Goal: Task Accomplishment & Management: Manage account settings

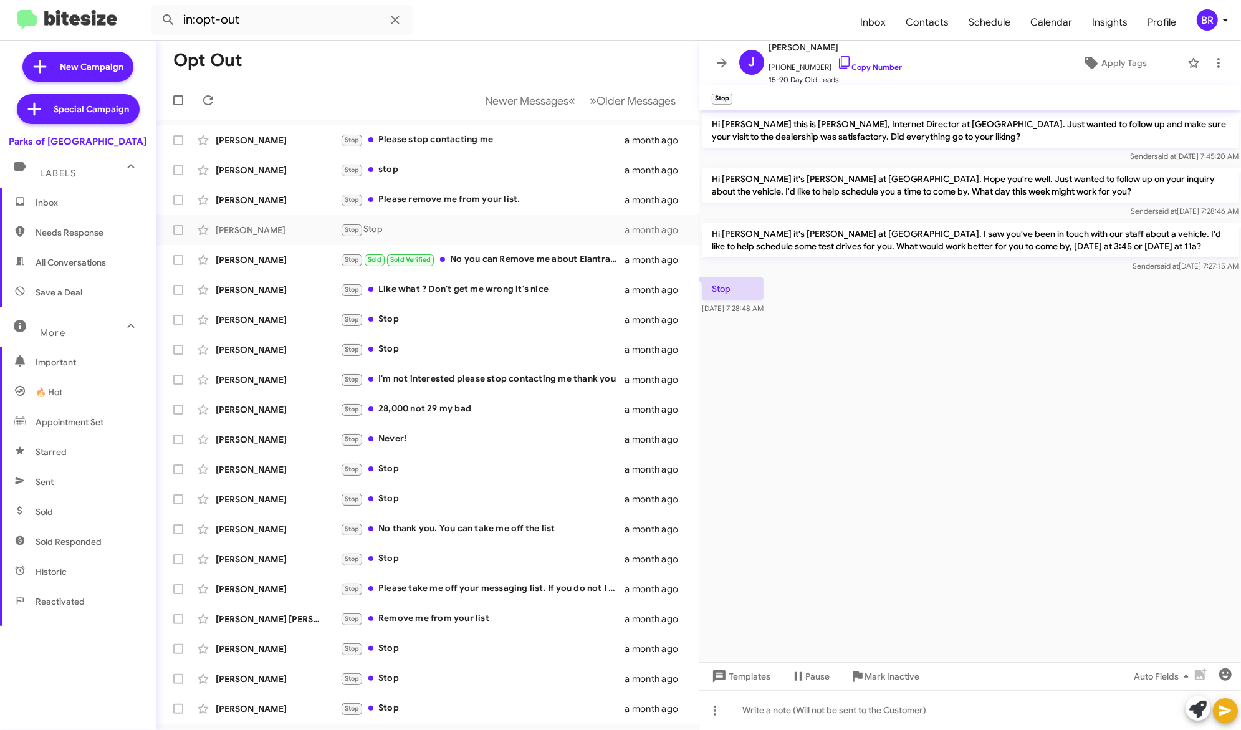
scroll to position [115, 0]
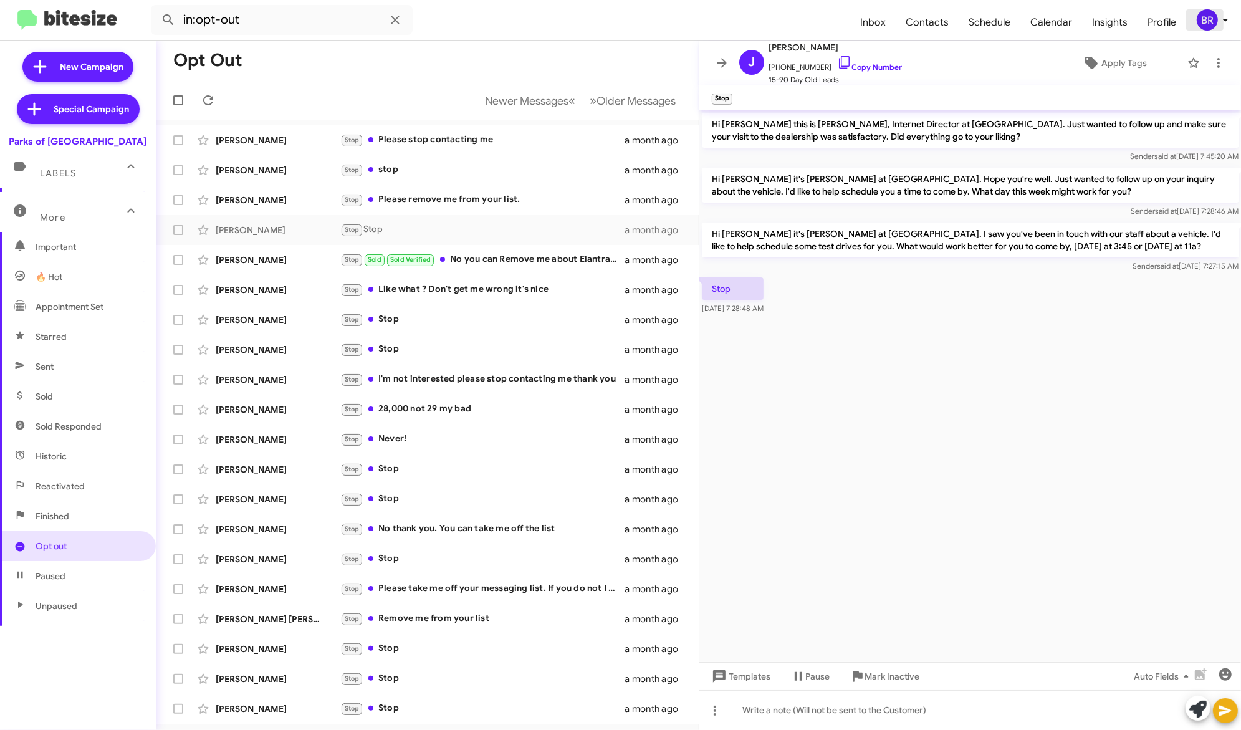
click at [1210, 24] on div "BR" at bounding box center [1207, 19] width 21 height 21
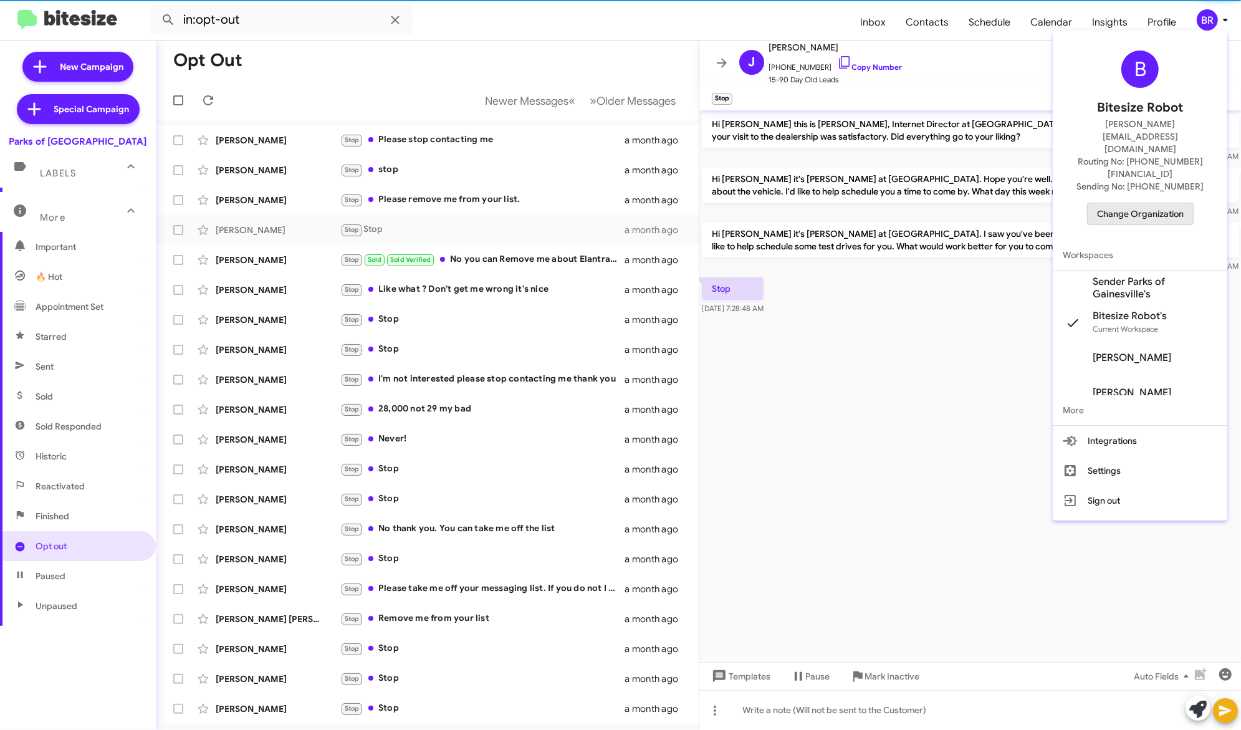
click at [1162, 203] on span "Change Organization" at bounding box center [1140, 213] width 87 height 21
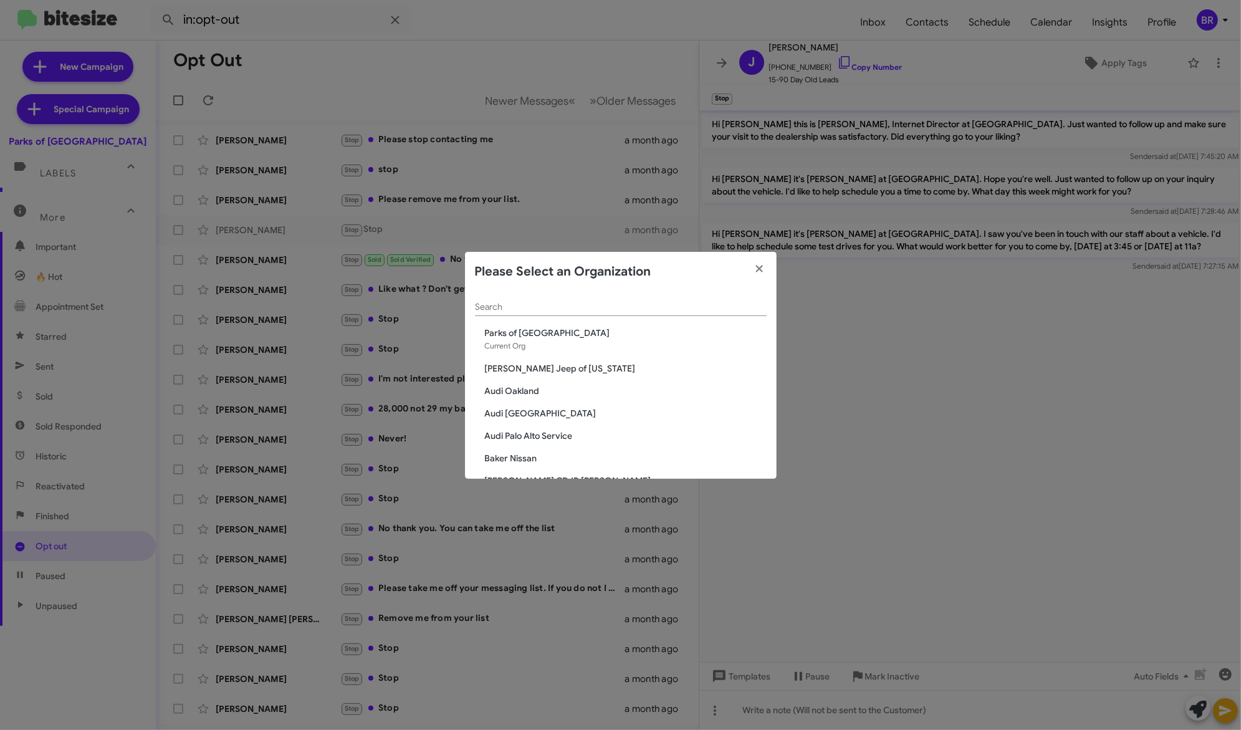
click at [688, 311] on input "Search" at bounding box center [621, 307] width 292 height 10
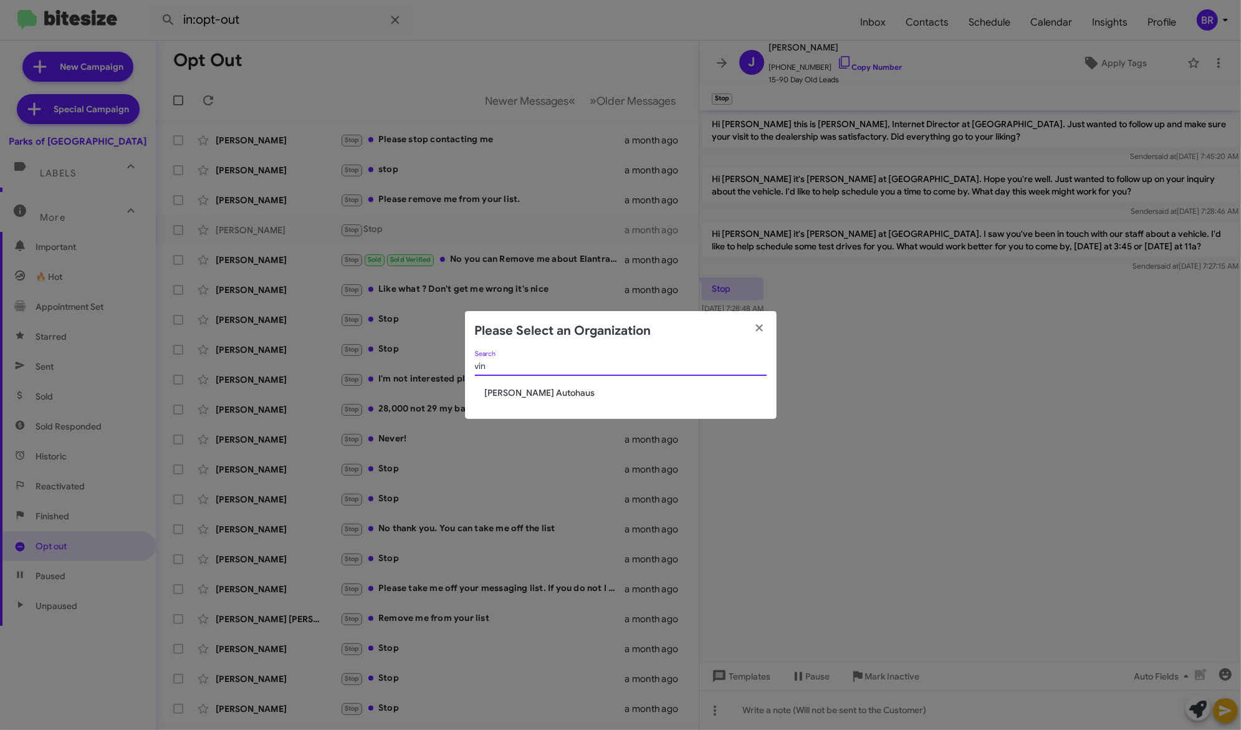
type input "vin"
click at [625, 391] on span "[PERSON_NAME] Autohaus" at bounding box center [626, 392] width 282 height 12
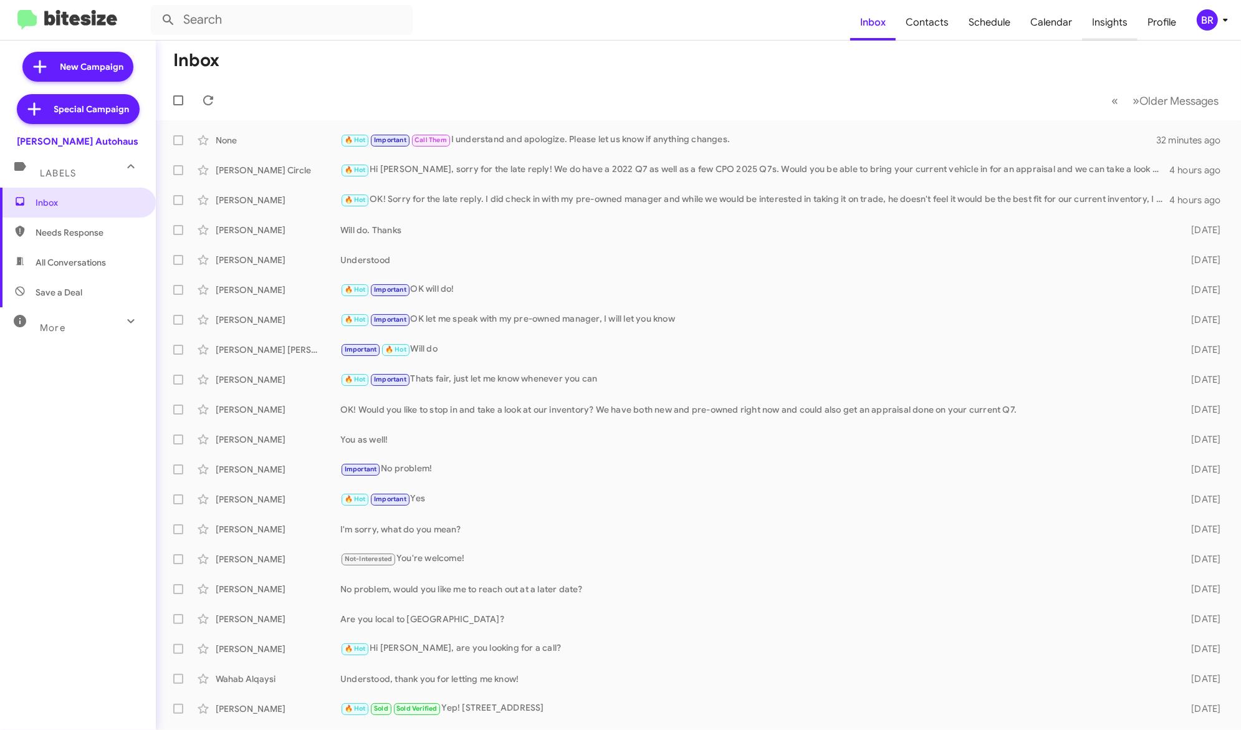
click at [1116, 24] on span "Insights" at bounding box center [1109, 22] width 55 height 36
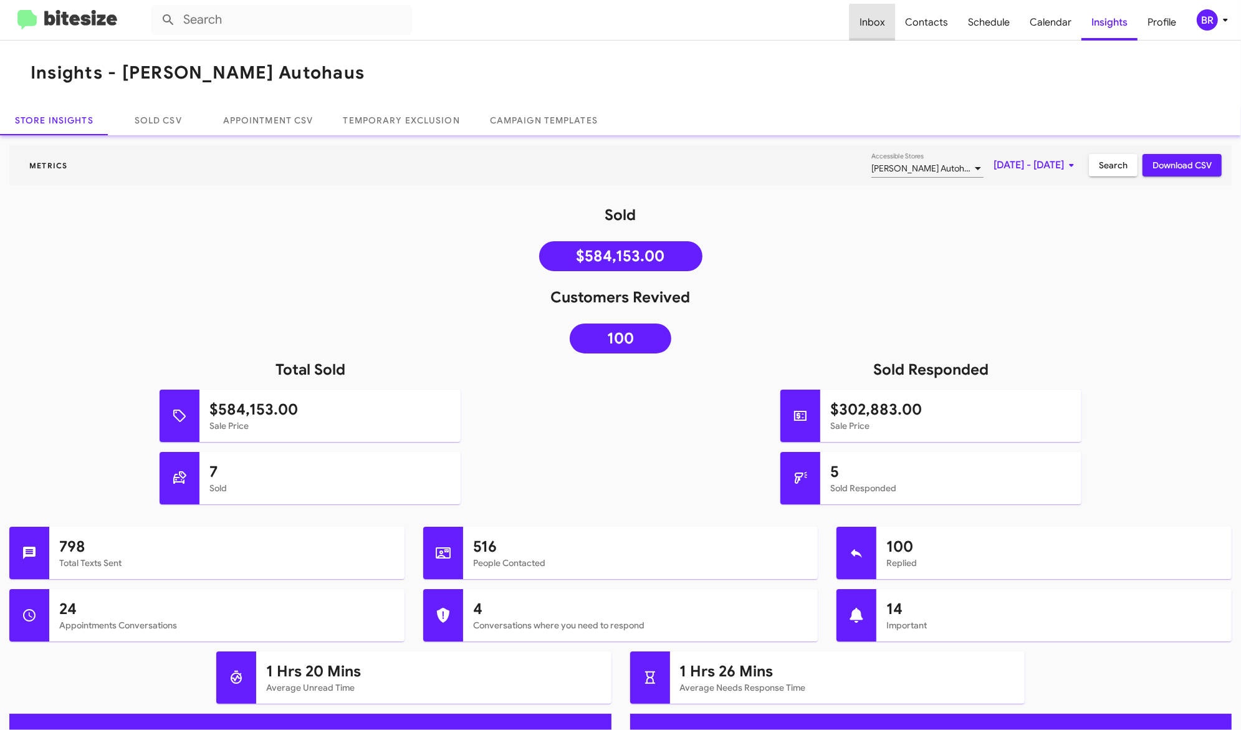
click at [885, 23] on span "Inbox" at bounding box center [873, 22] width 46 height 36
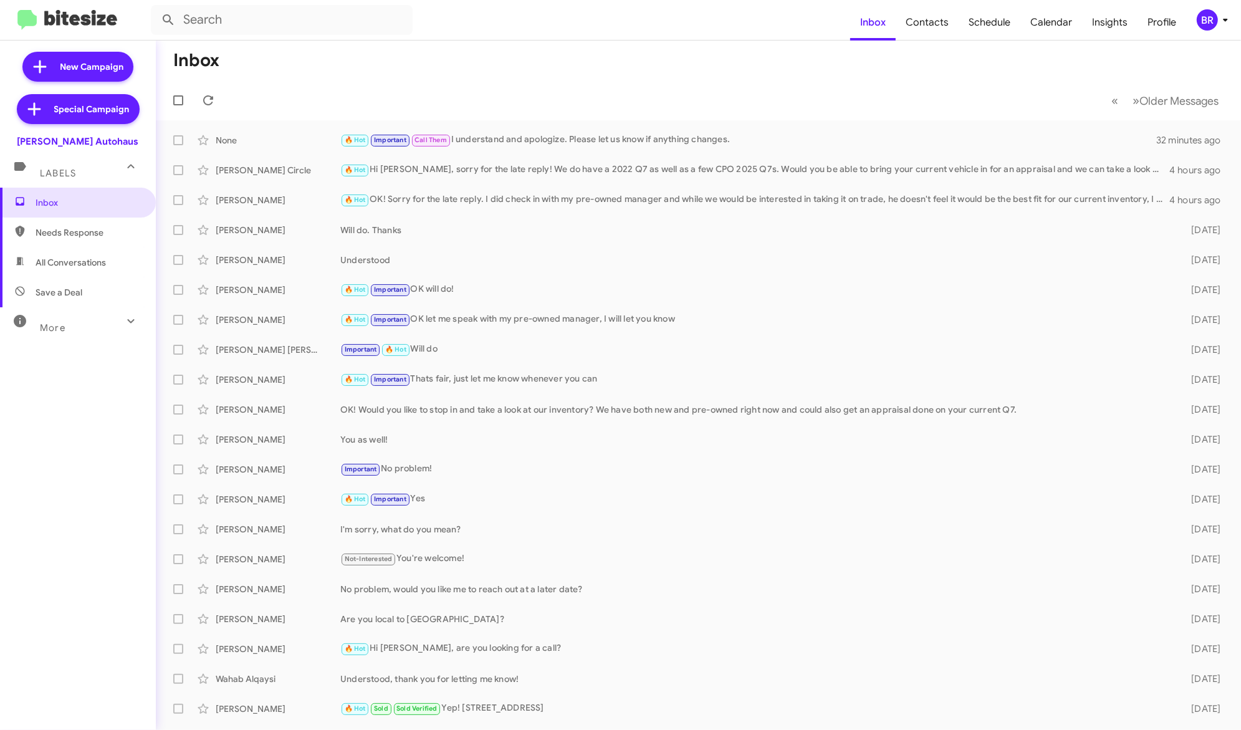
click at [93, 334] on mat-expansion-panel-header "More" at bounding box center [78, 322] width 156 height 30
click at [80, 513] on span "Sold" at bounding box center [78, 512] width 156 height 30
type input "in:sold"
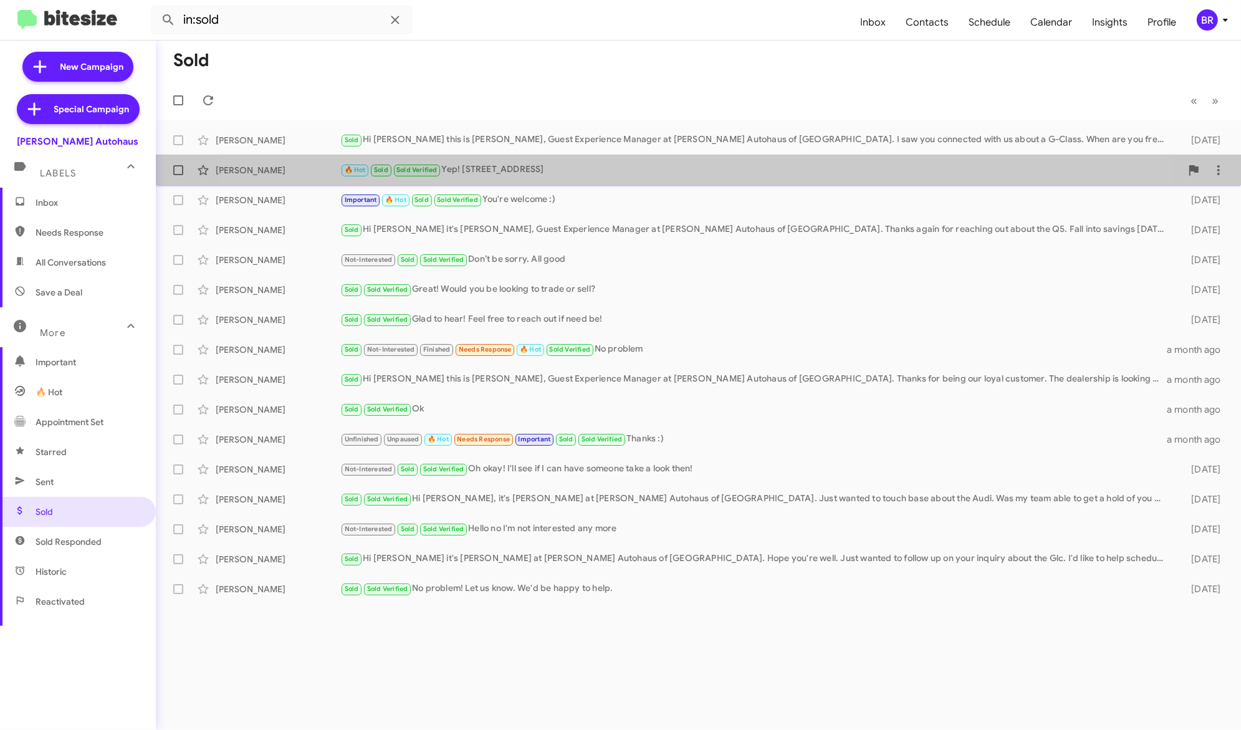
click at [652, 175] on div "🔥 Hot Sold Sold Verified Yep! 5570 Monroe Street, Sylvania OH 43560" at bounding box center [760, 170] width 841 height 14
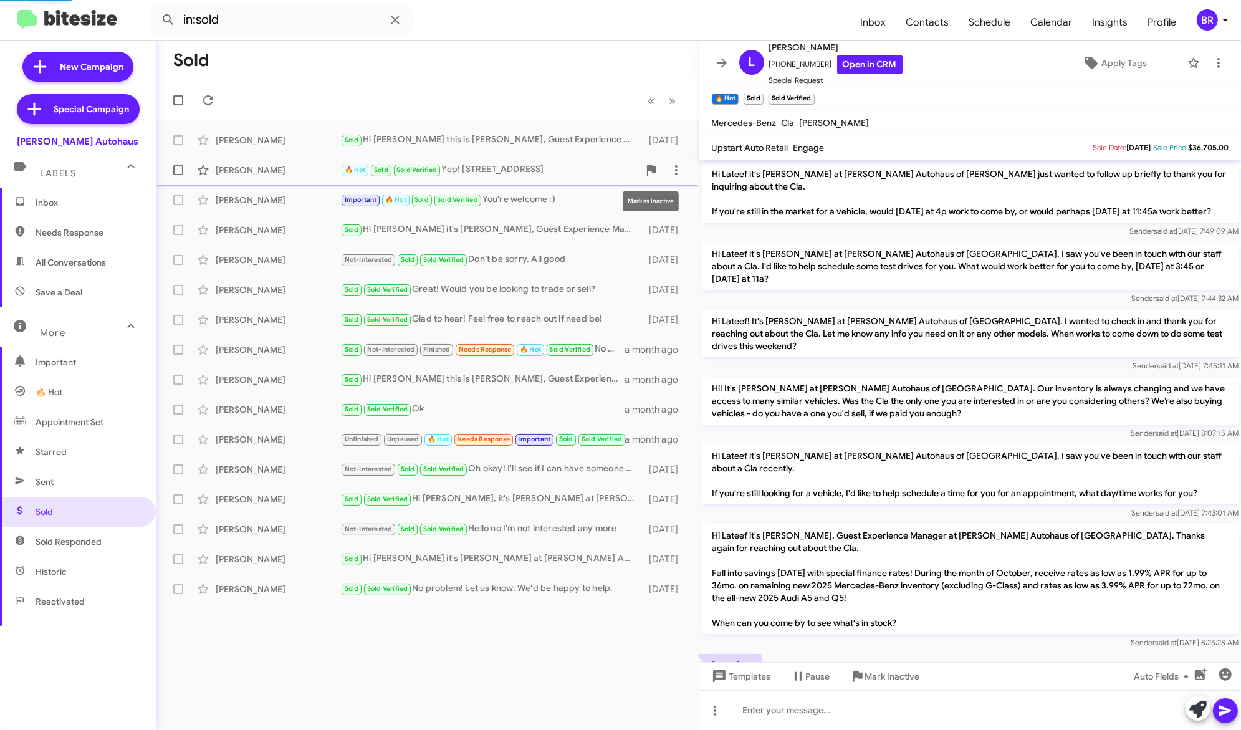
scroll to position [580, 0]
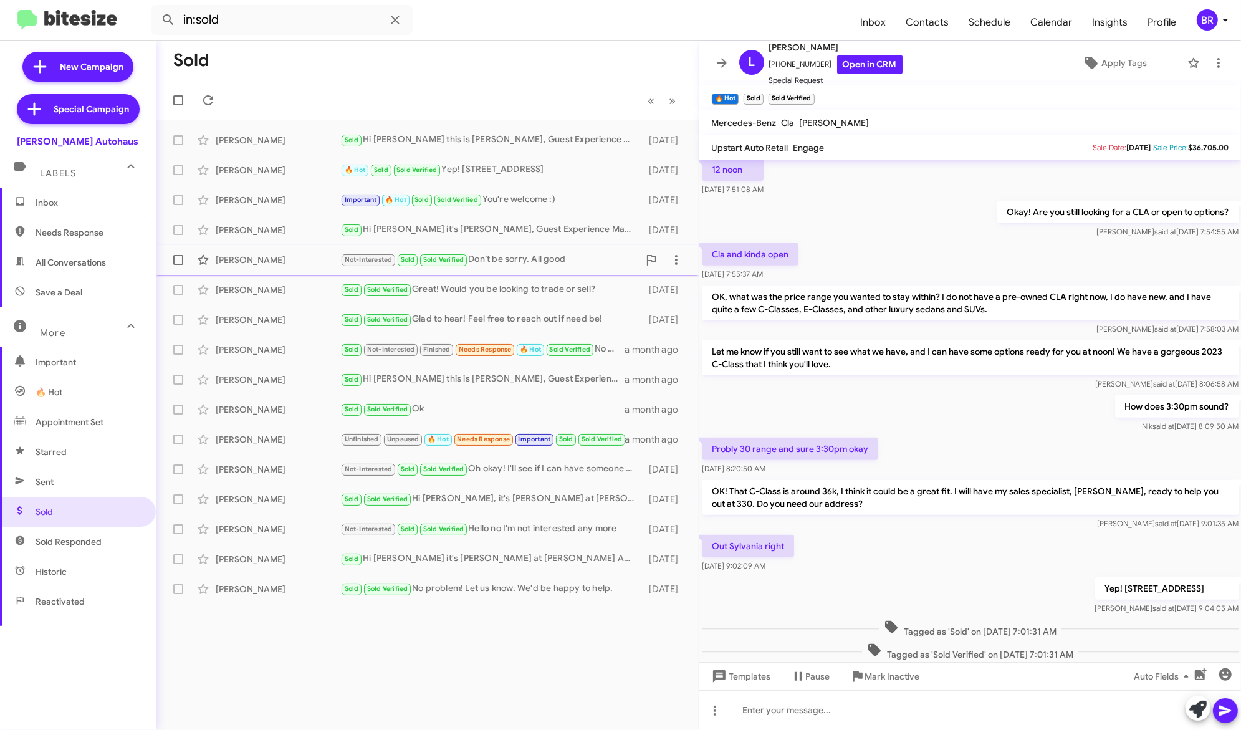
click at [569, 259] on div "Not-Interested Sold Sold Verified Don’t be sorry. All good" at bounding box center [489, 259] width 299 height 14
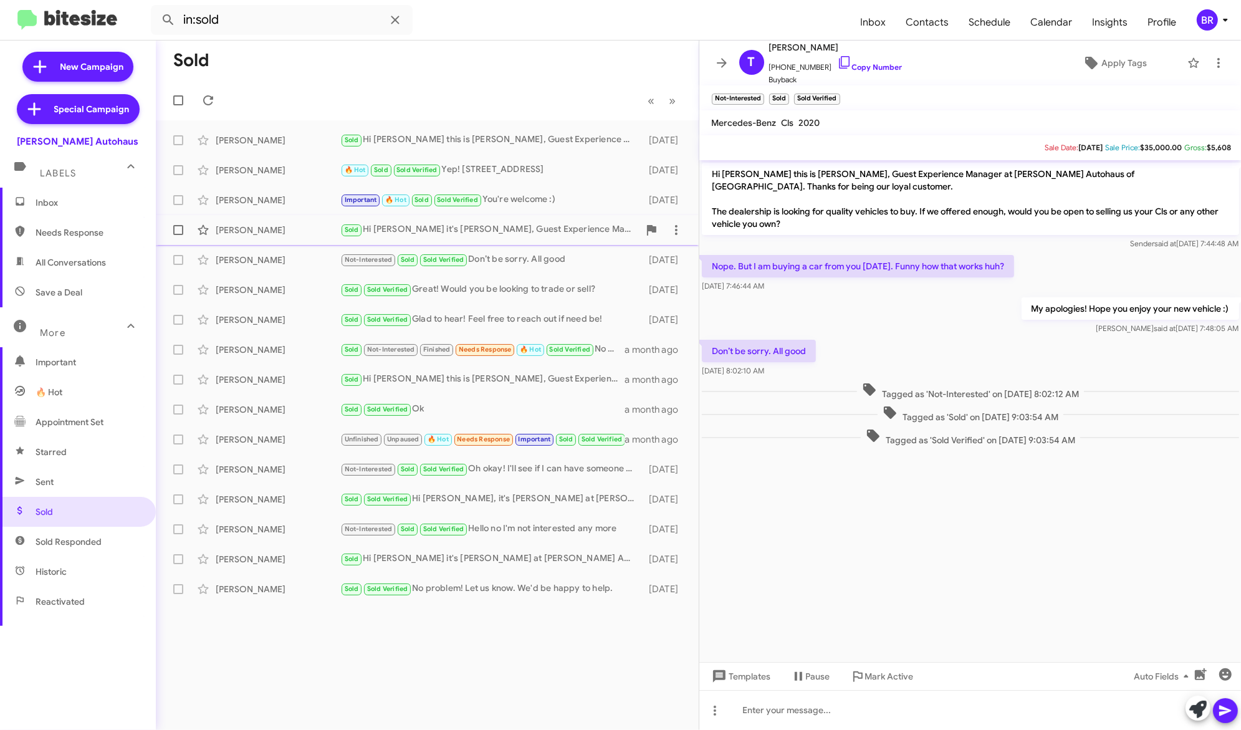
click at [552, 223] on div "Sold Hi Robert it's Aubrey Devers, Guest Experience Manager at Vin Devers Autoh…" at bounding box center [489, 230] width 299 height 14
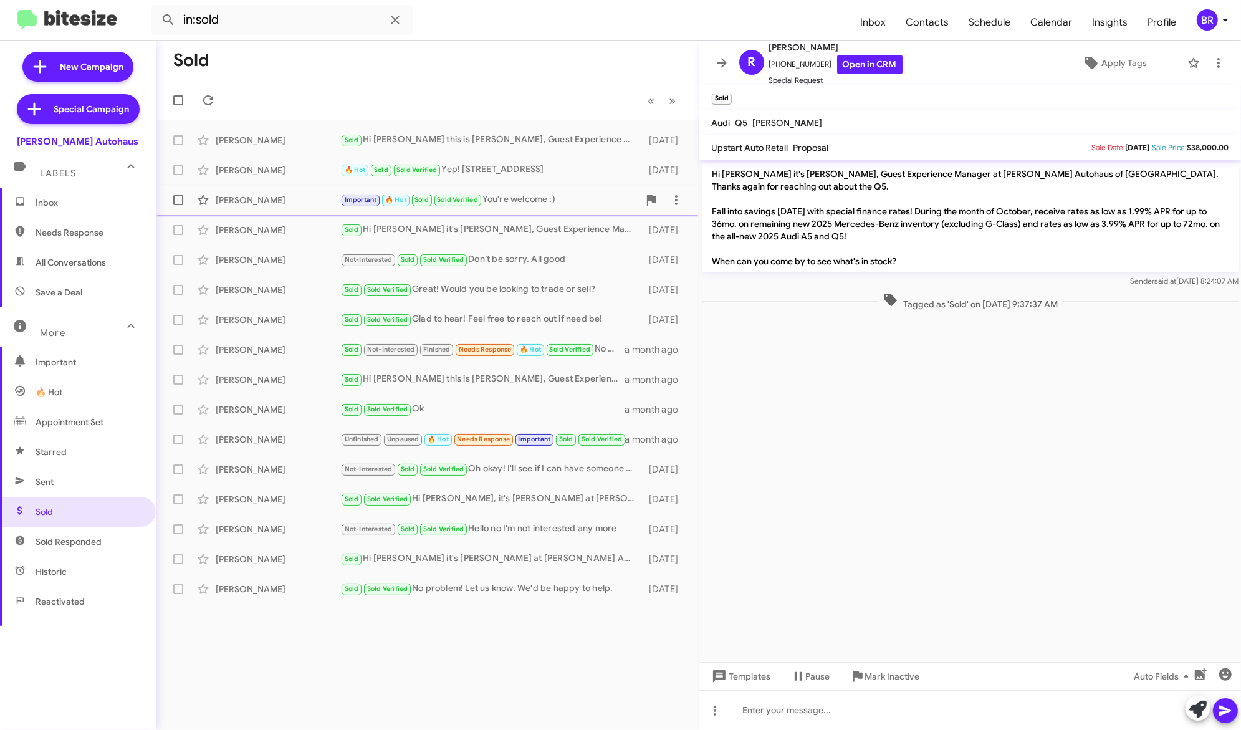
click at [550, 194] on div "Important 🔥 Hot Sold Sold Verified You're welcome :)" at bounding box center [489, 200] width 299 height 14
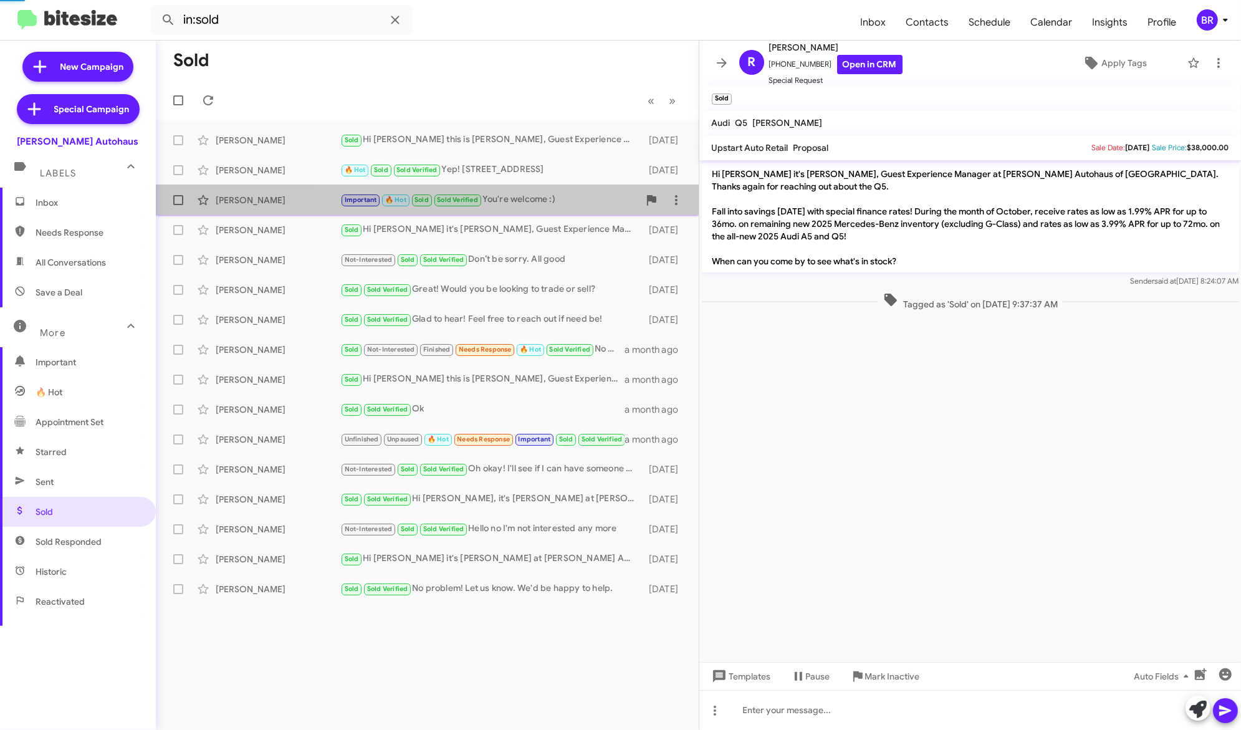
scroll to position [418, 0]
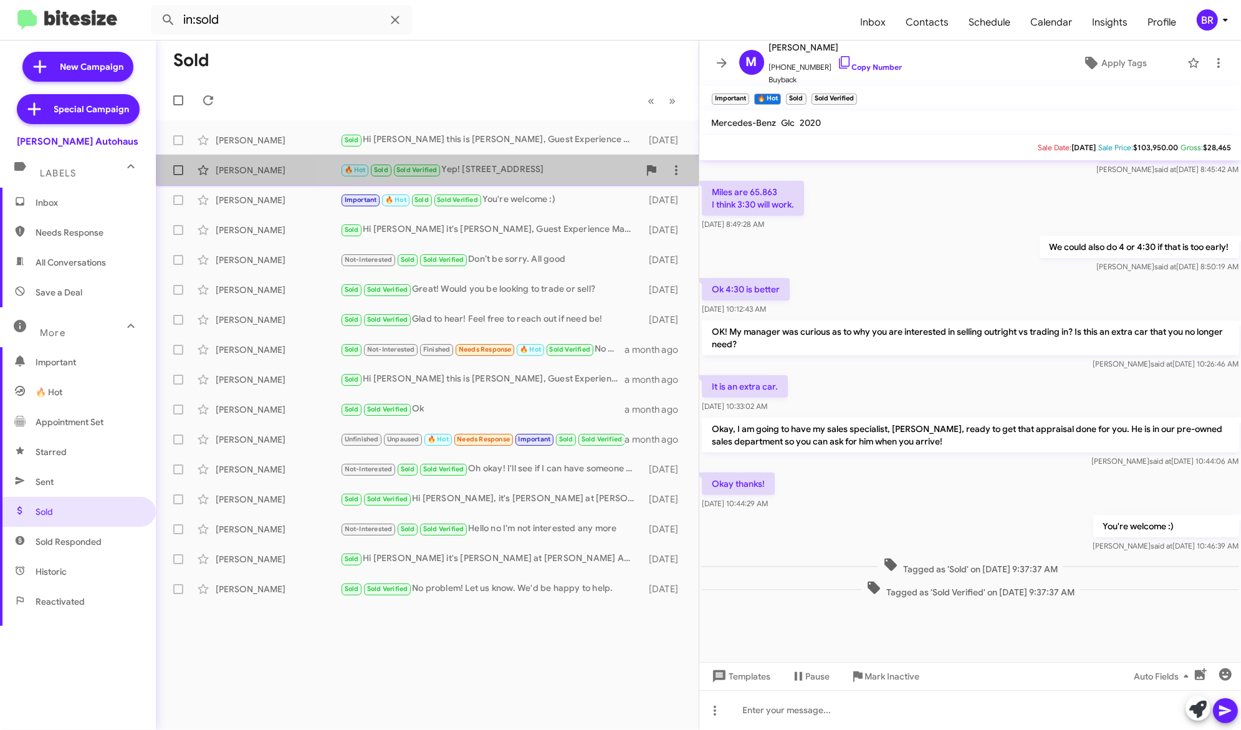
click at [560, 166] on div "🔥 Hot Sold Sold Verified Yep! 5570 Monroe Street, Sylvania OH 43560" at bounding box center [489, 170] width 299 height 14
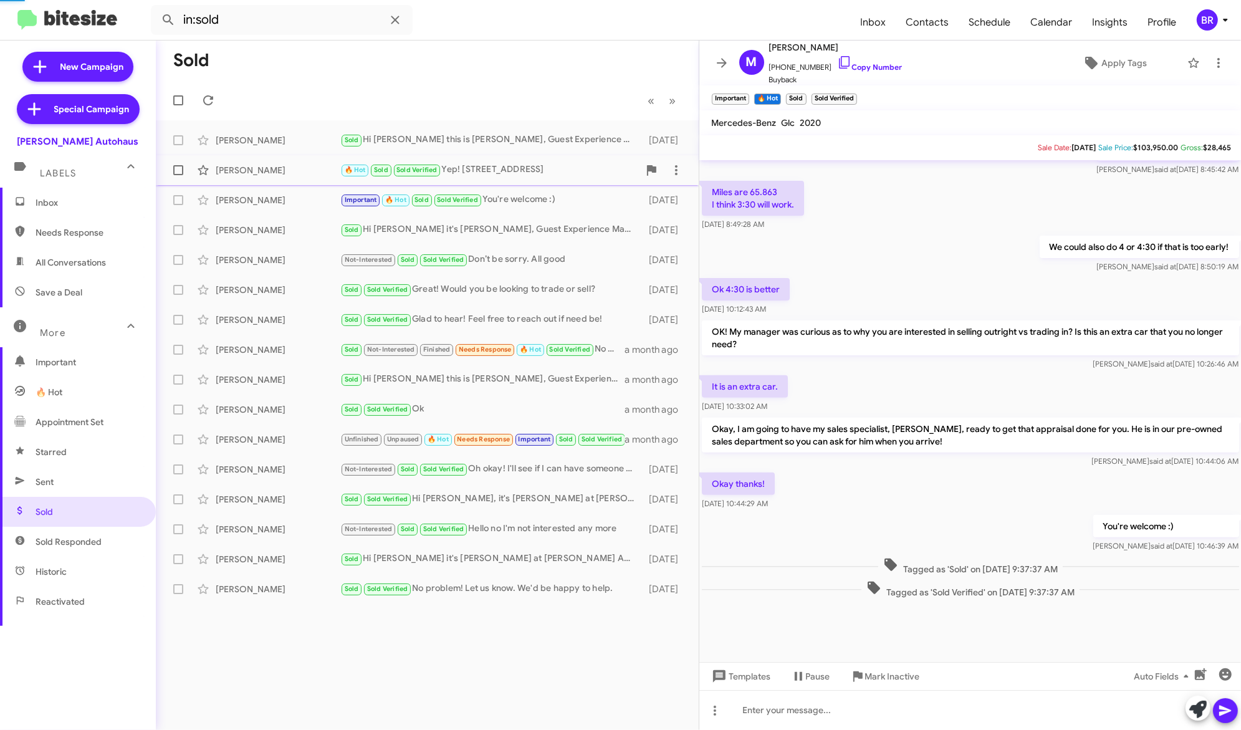
scroll to position [605, 0]
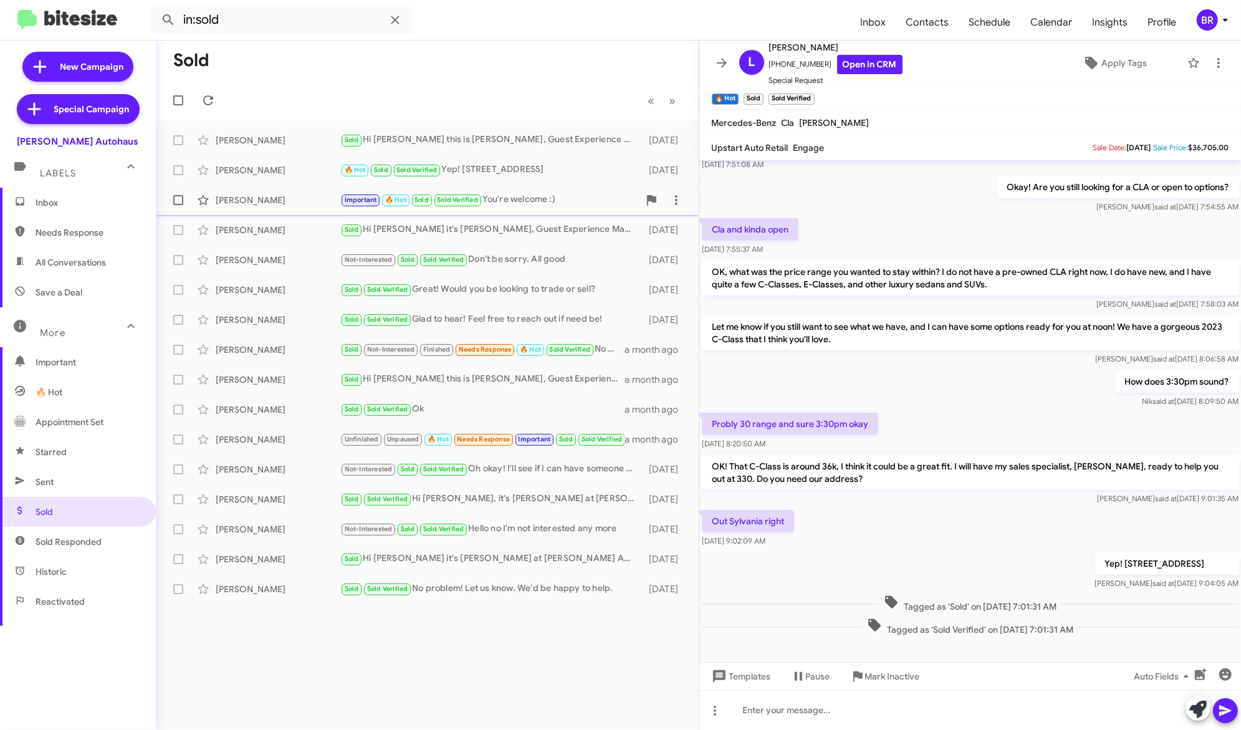
click at [549, 195] on div "Important 🔥 Hot Sold Sold Verified You're welcome :)" at bounding box center [489, 200] width 299 height 14
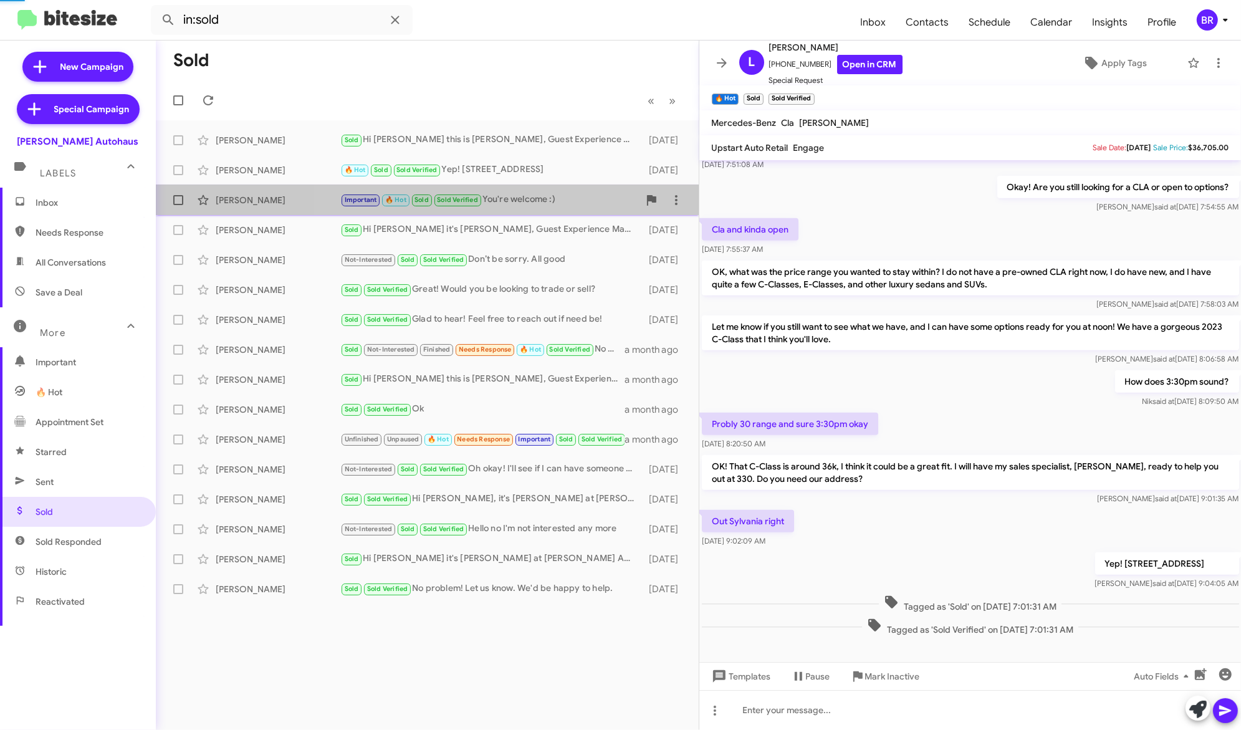
scroll to position [418, 0]
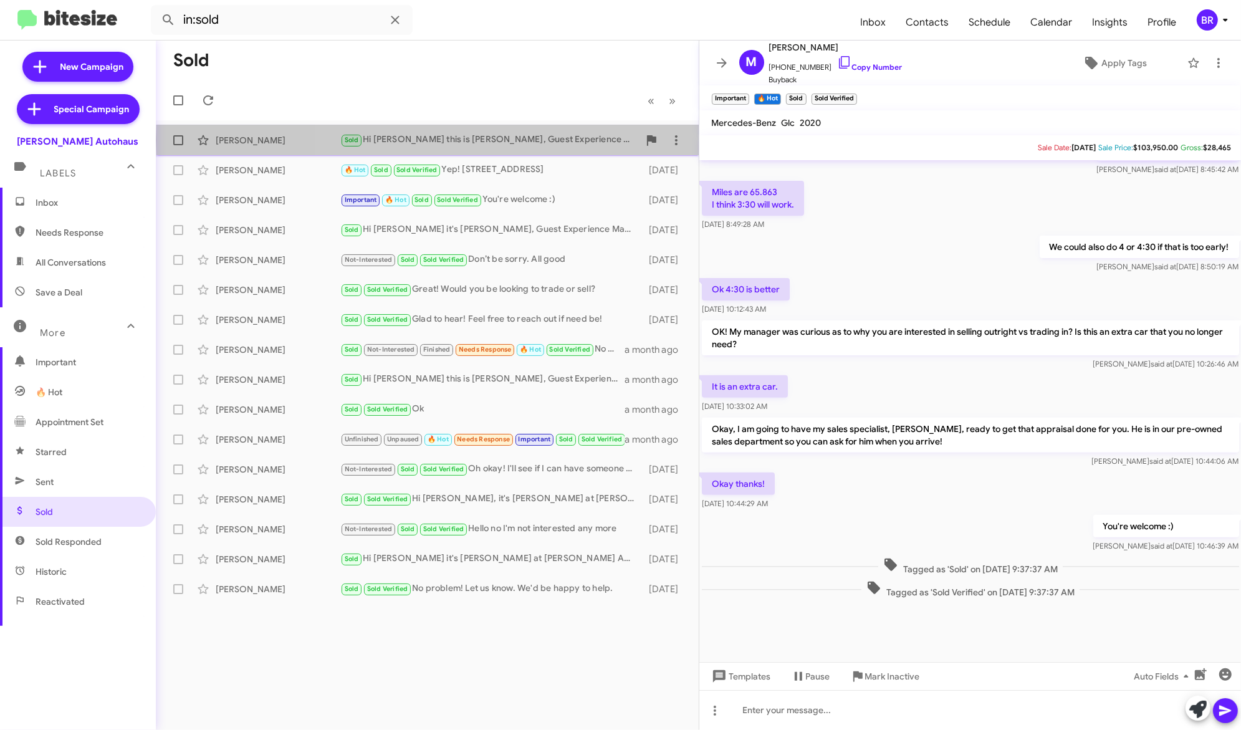
click at [559, 140] on div "Sold Hi David this is Aubrey Devers, Guest Experience Manager at Vin Devers Aut…" at bounding box center [489, 140] width 299 height 14
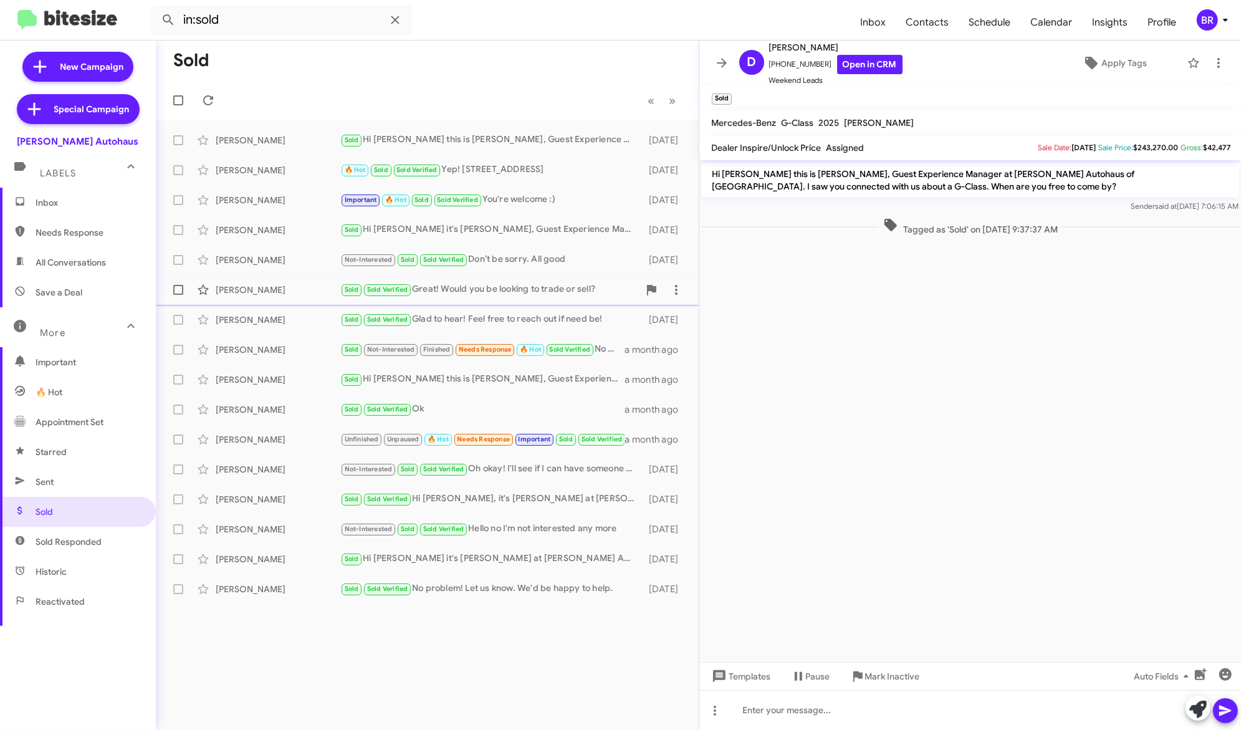
click at [525, 294] on div "Sold Sold Verified Great! Would you be looking to trade or sell?" at bounding box center [489, 289] width 299 height 14
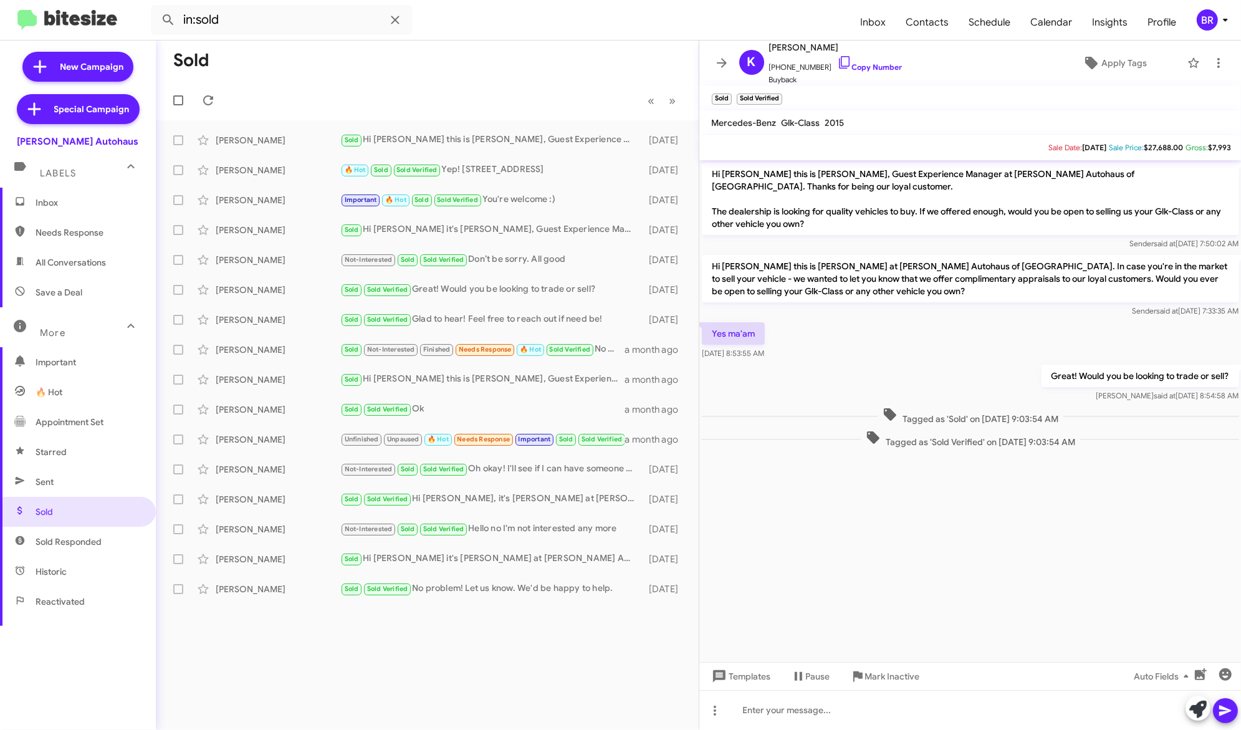
click at [1212, 17] on div "BR" at bounding box center [1207, 19] width 21 height 21
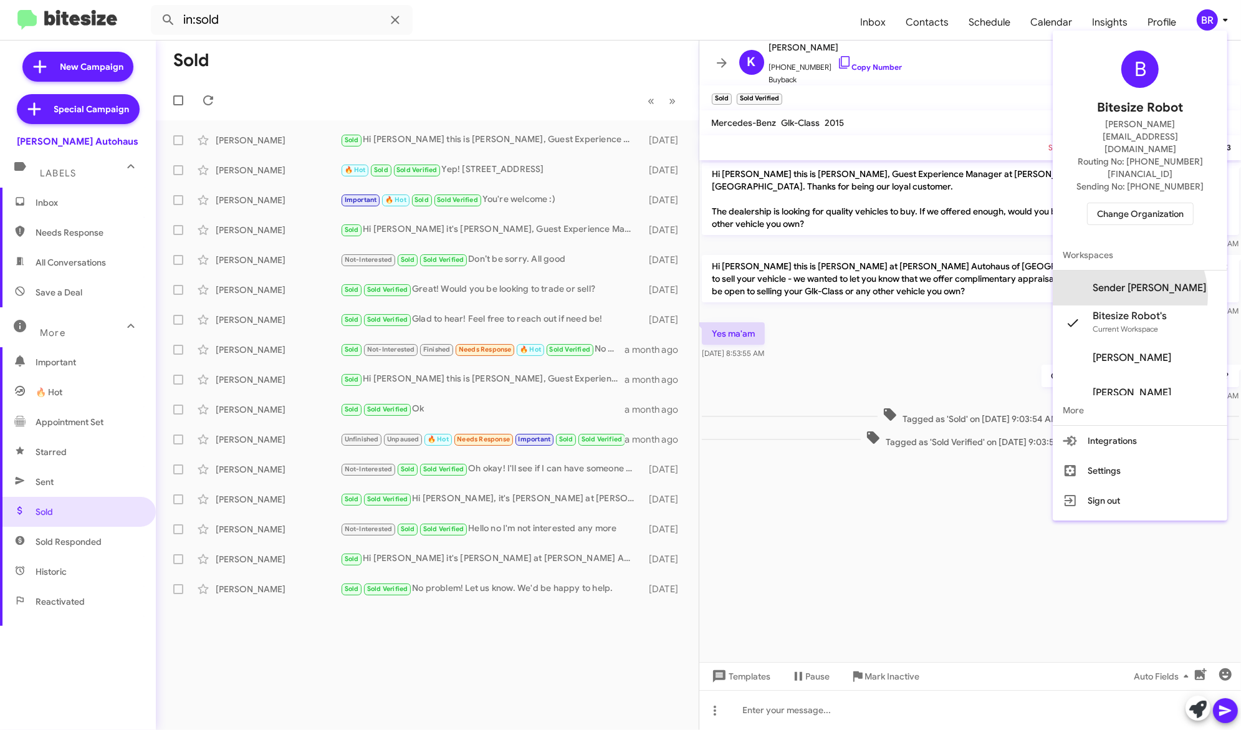
click at [1149, 271] on span "Sender Vin Devers's" at bounding box center [1140, 288] width 175 height 35
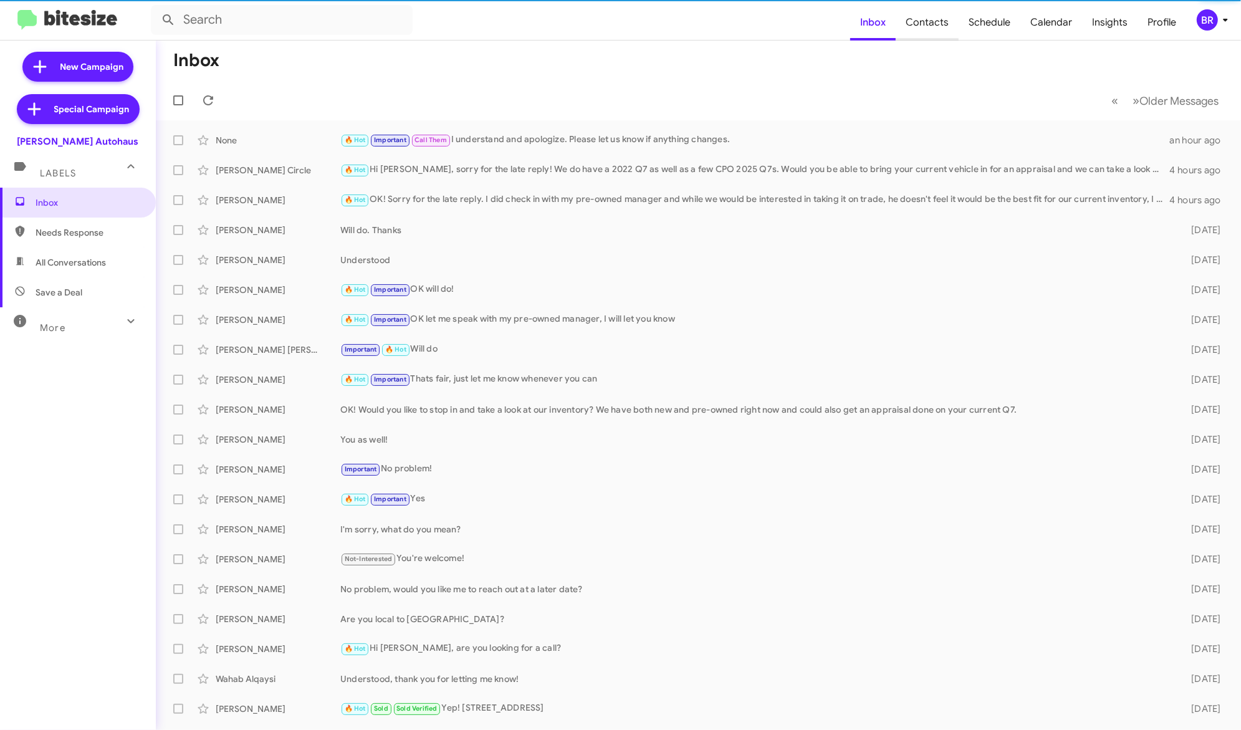
click at [940, 18] on span "Contacts" at bounding box center [927, 22] width 63 height 36
type input "in:groups"
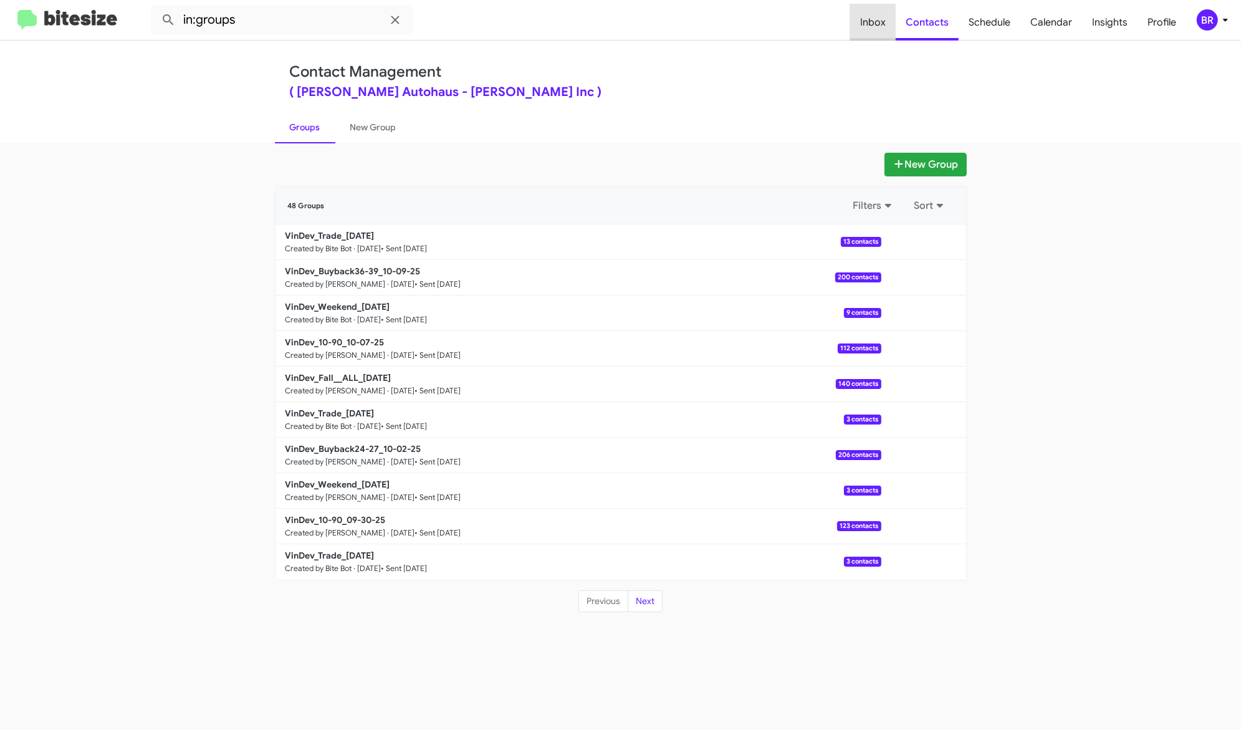
click at [879, 12] on span "Inbox" at bounding box center [873, 22] width 46 height 36
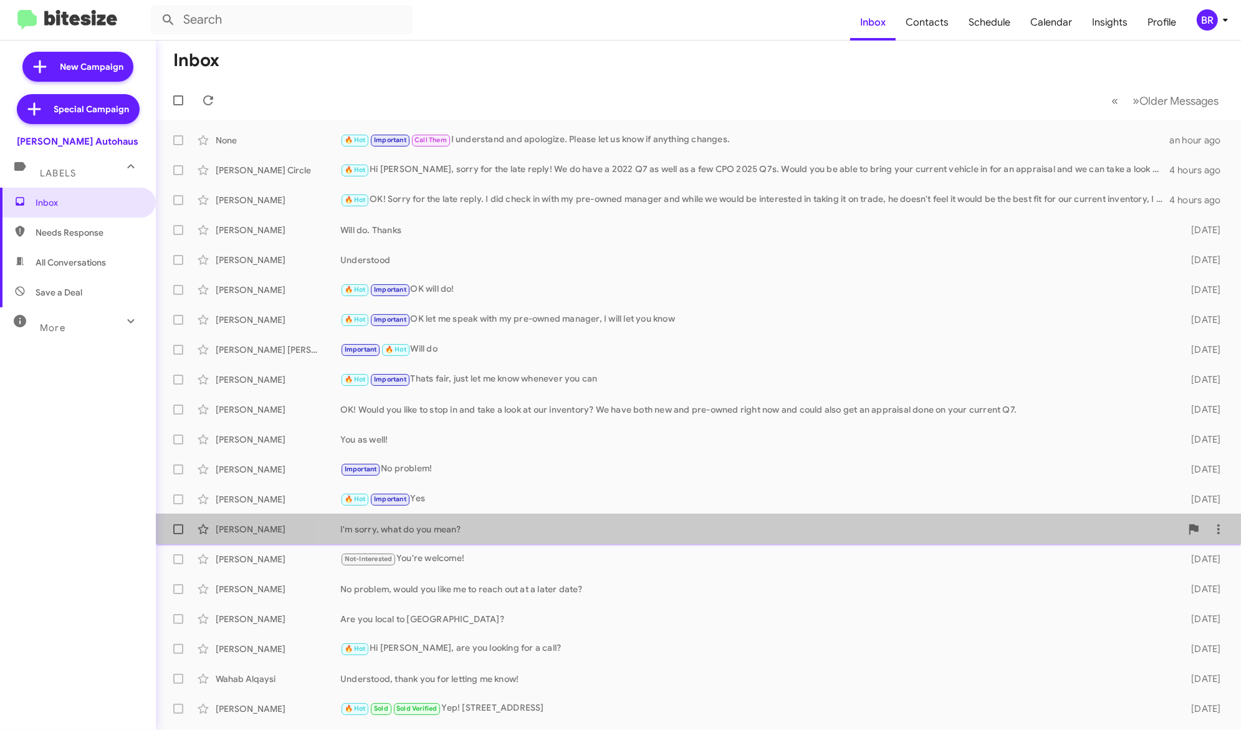
click at [720, 516] on span "Kenny Vo I'm sorry, what do you mean? 4 days ago" at bounding box center [698, 529] width 1085 height 30
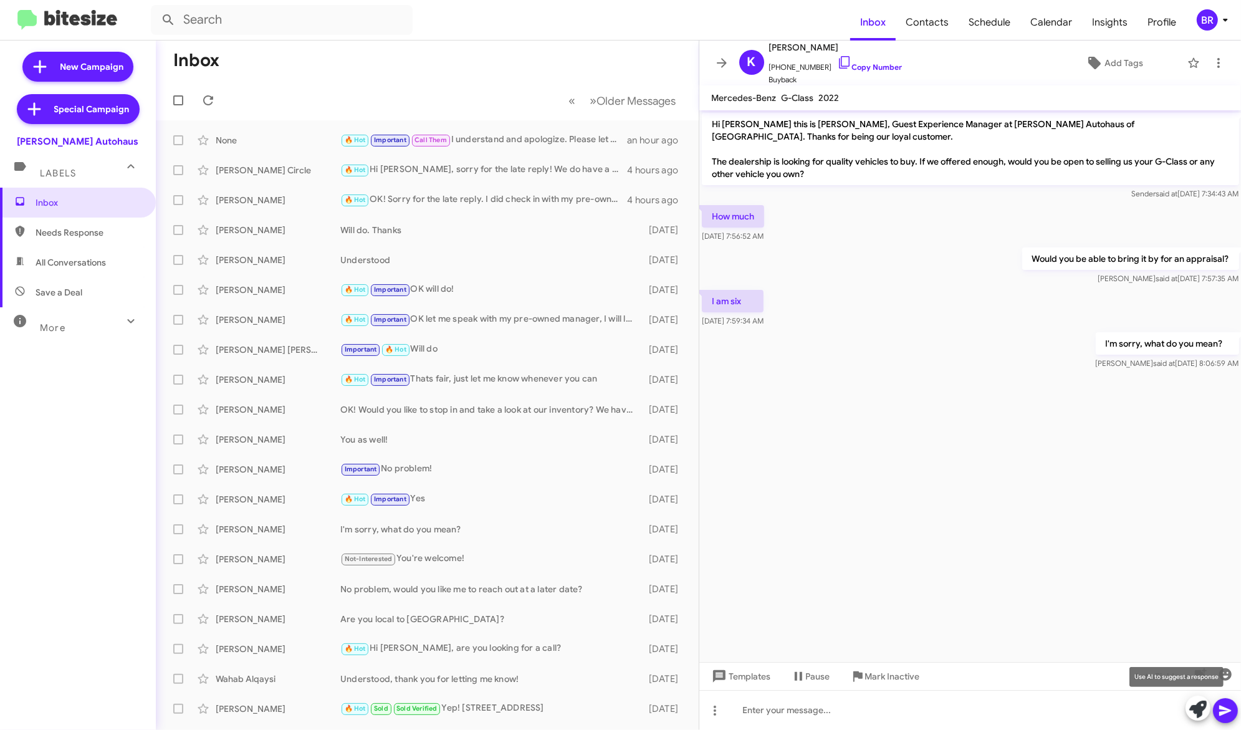
click at [1199, 717] on icon at bounding box center [1197, 709] width 17 height 17
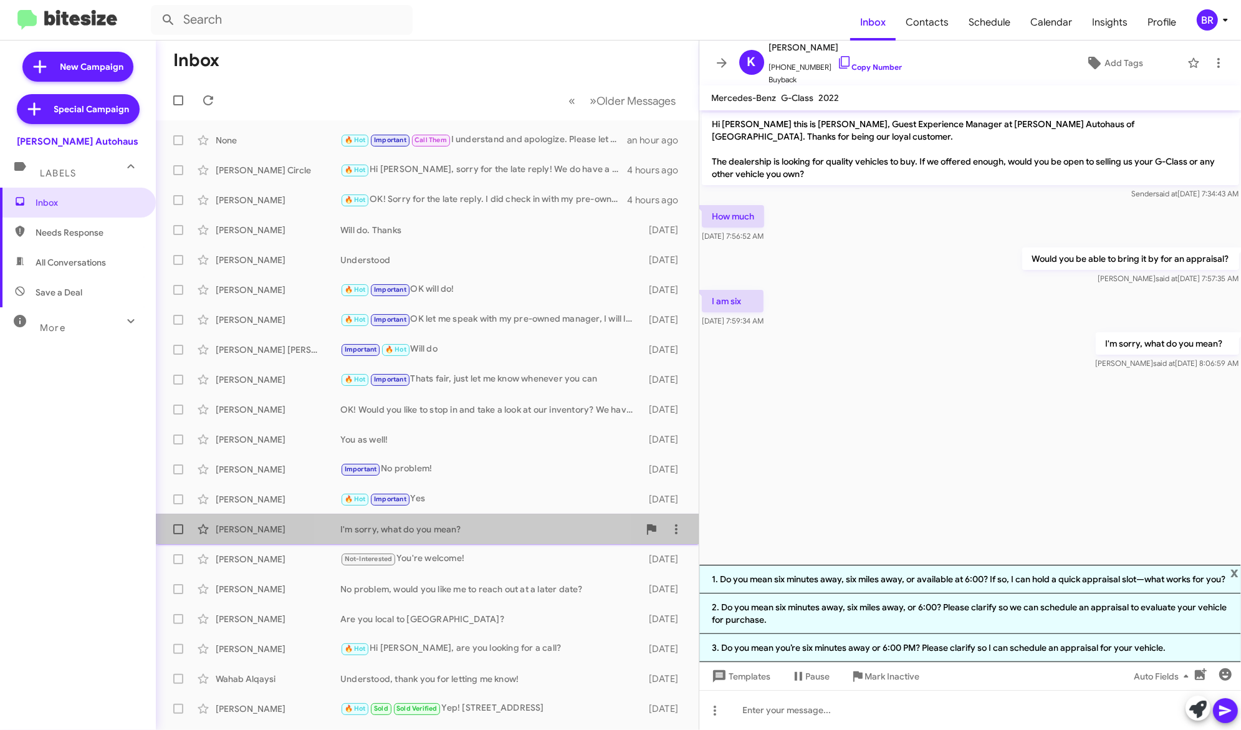
click at [454, 531] on div "I'm sorry, what do you mean?" at bounding box center [489, 529] width 299 height 12
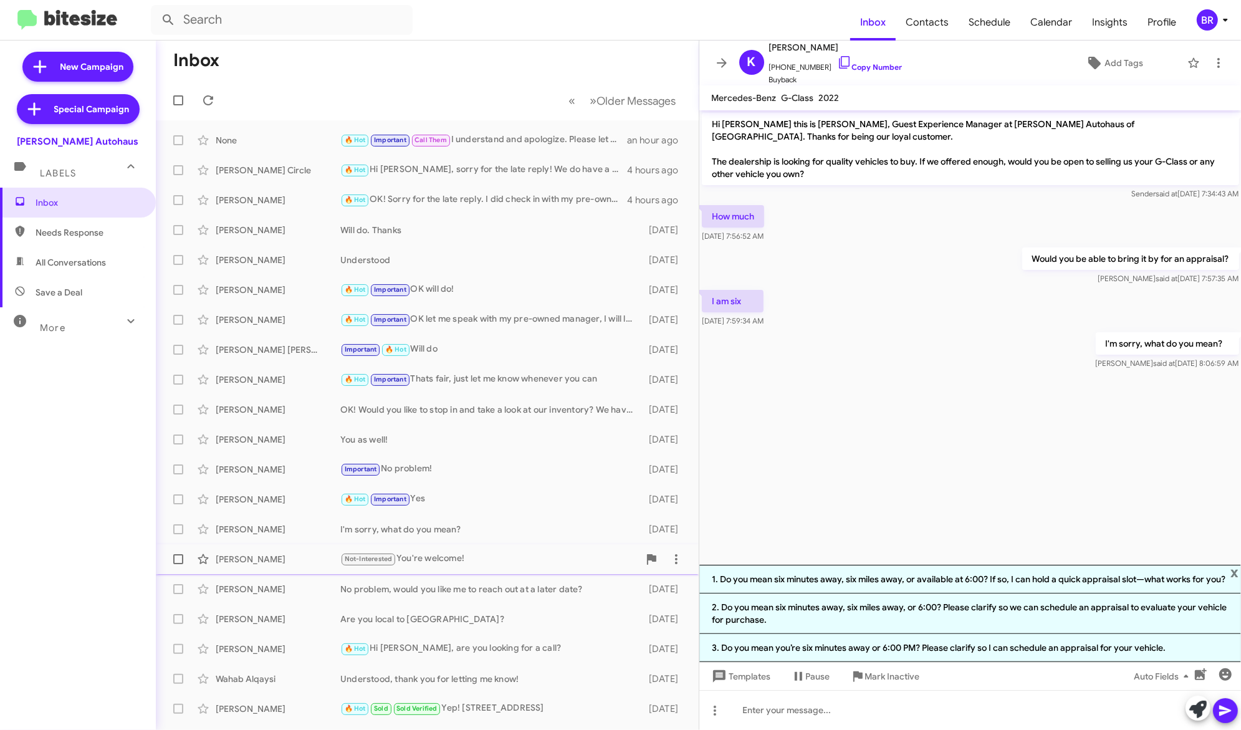
click at [462, 554] on div "Not-Interested You're welcome!" at bounding box center [489, 559] width 299 height 14
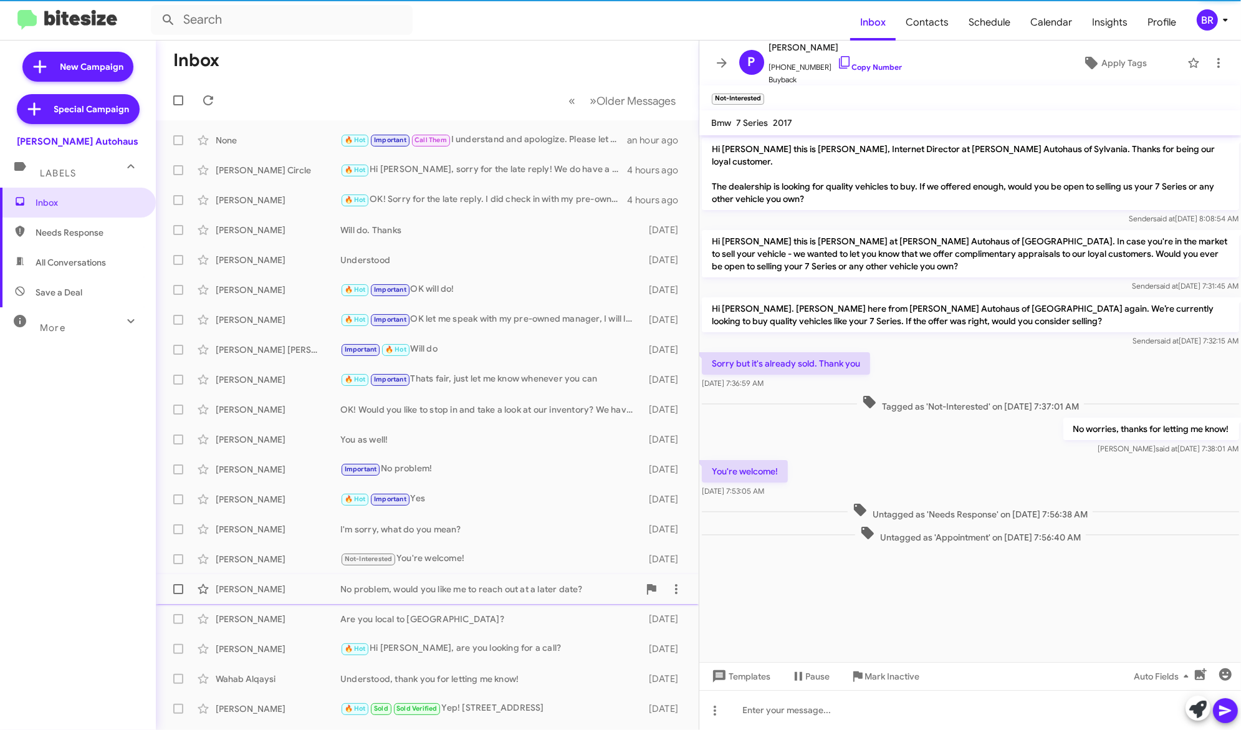
click at [471, 583] on div "No problem, would you like me to reach out at a later date?" at bounding box center [489, 589] width 299 height 12
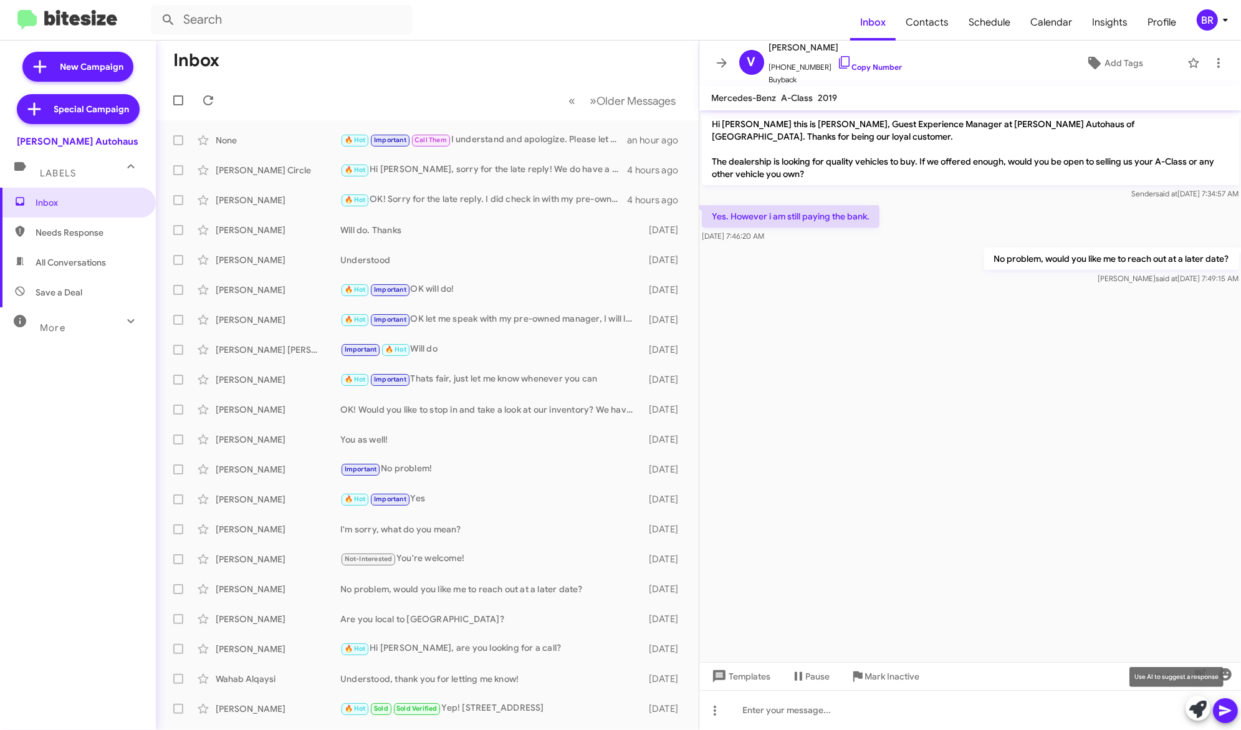
click at [1191, 709] on icon at bounding box center [1197, 709] width 17 height 17
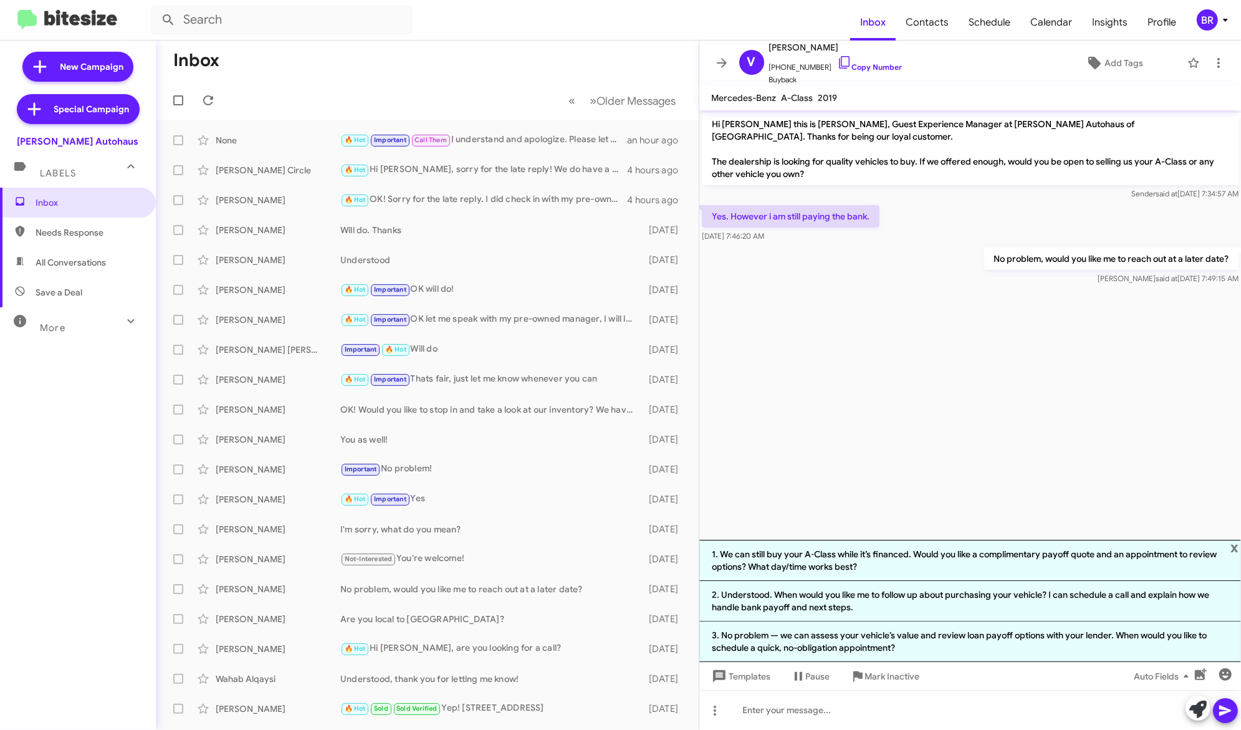
click at [1218, 23] on icon at bounding box center [1225, 19] width 15 height 15
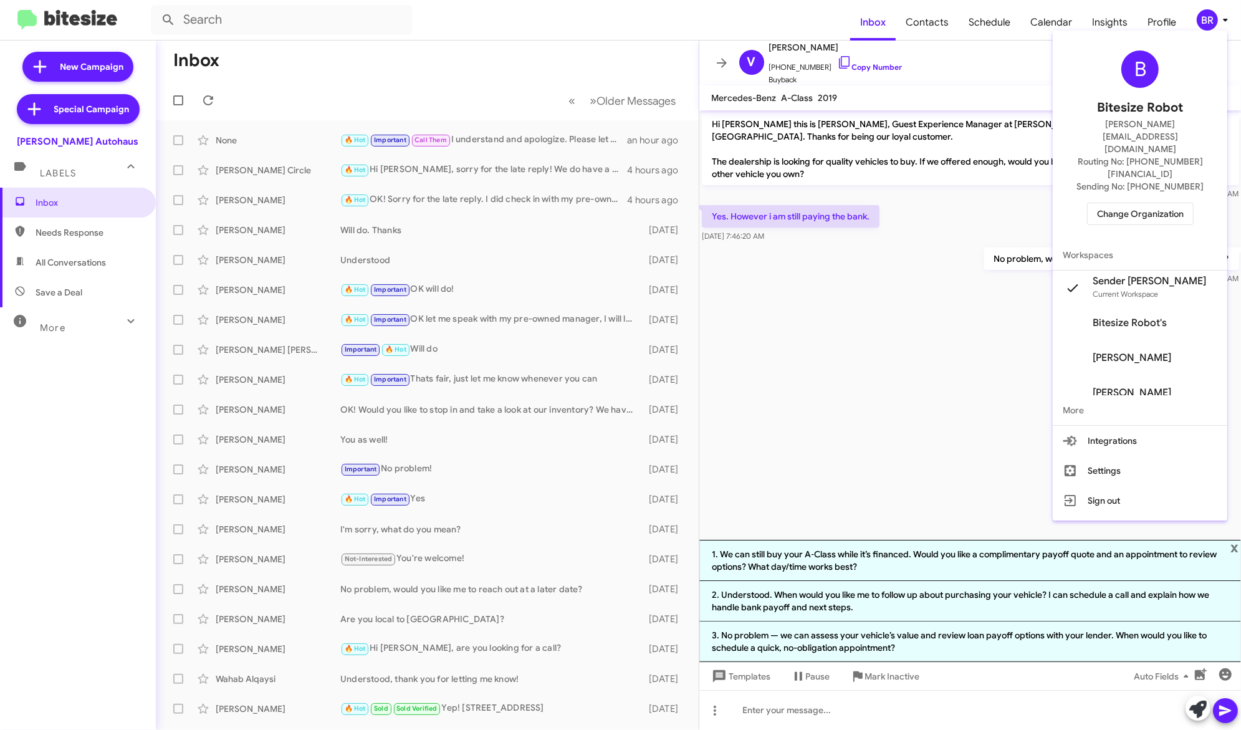
click at [1158, 203] on span "Change Organization" at bounding box center [1140, 213] width 87 height 21
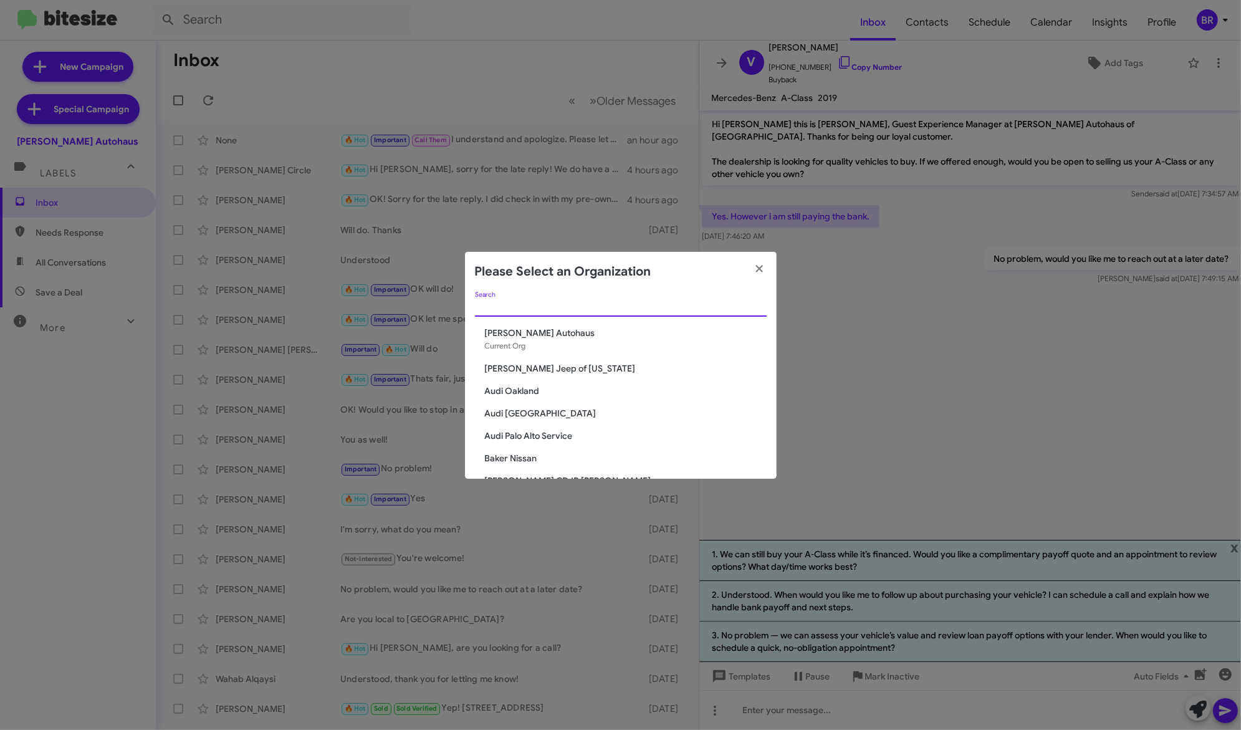
click at [500, 304] on input "Search" at bounding box center [621, 307] width 292 height 10
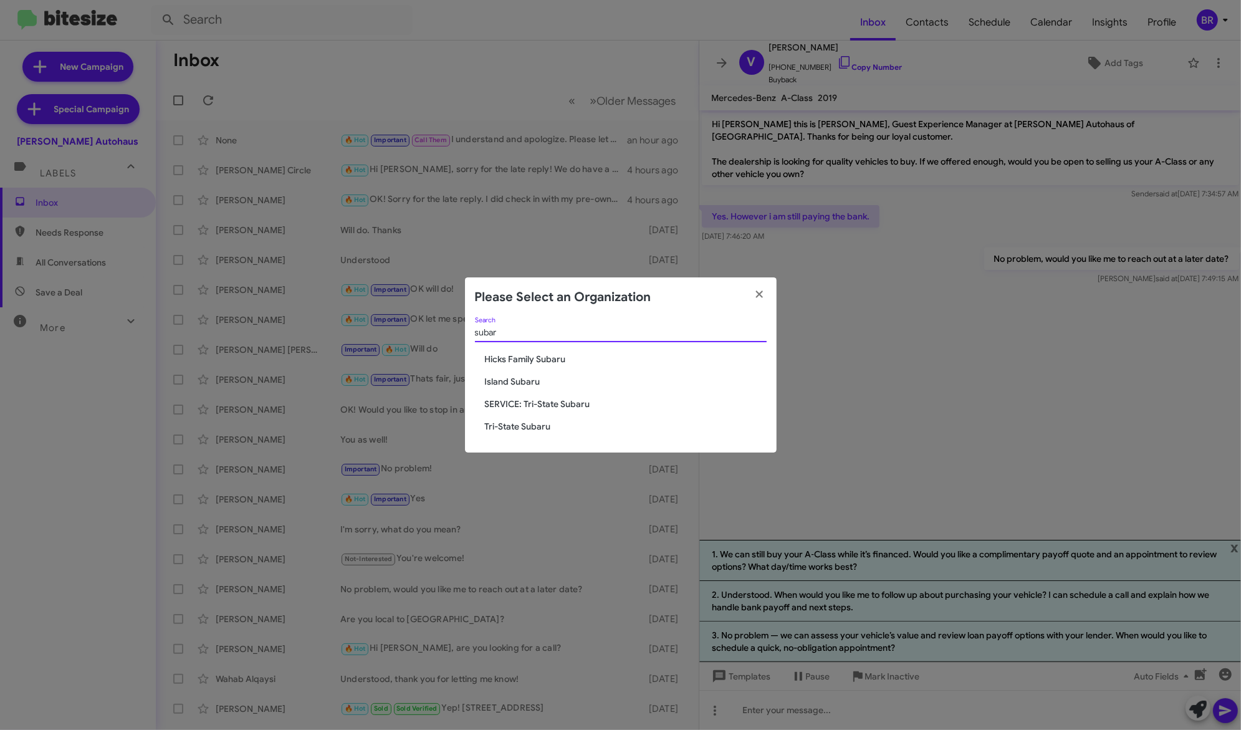
type input "subar"
click at [516, 360] on span "Hicks Family Subaru" at bounding box center [626, 359] width 282 height 12
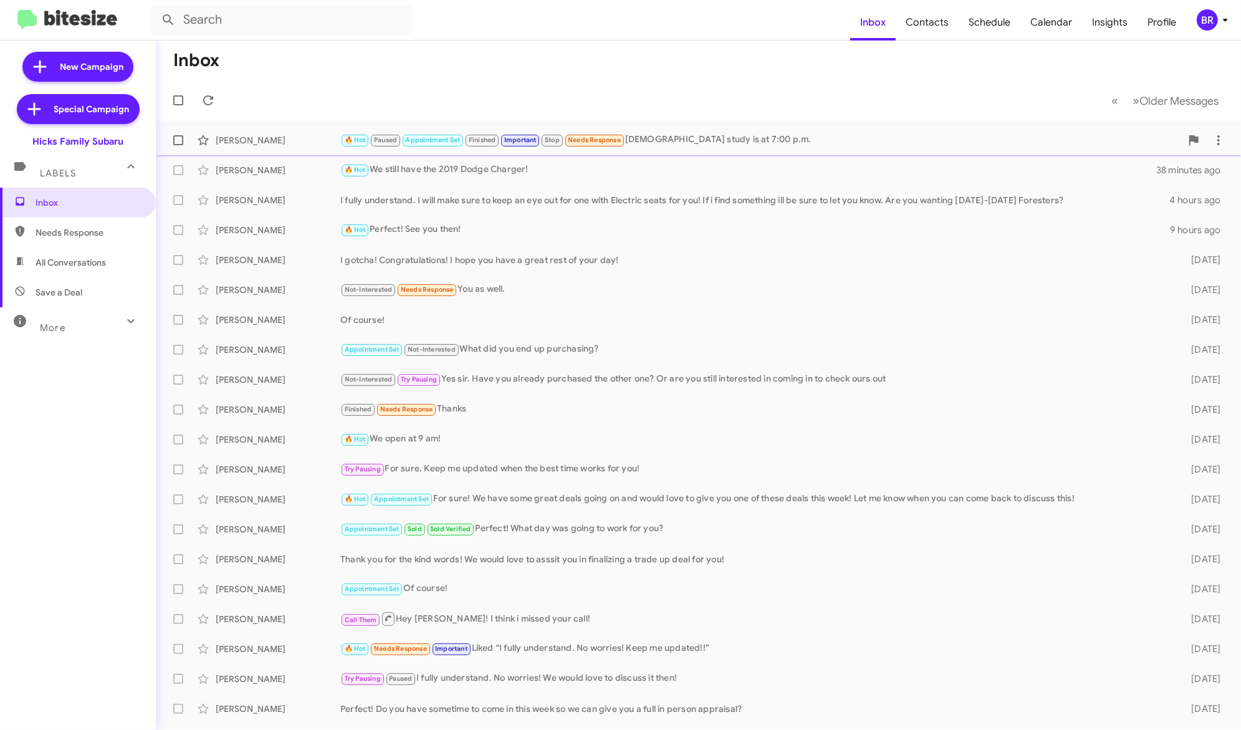
click at [309, 138] on div "Michael Black" at bounding box center [278, 140] width 125 height 12
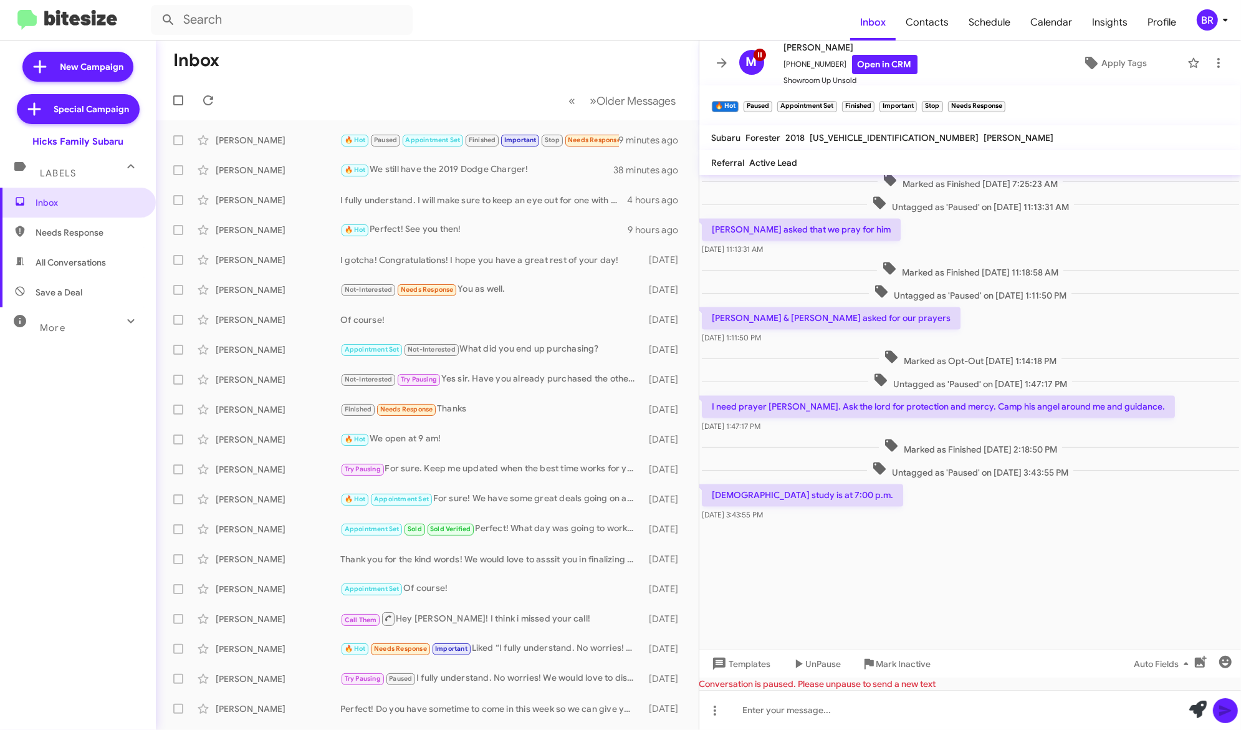
scroll to position [2729, 0]
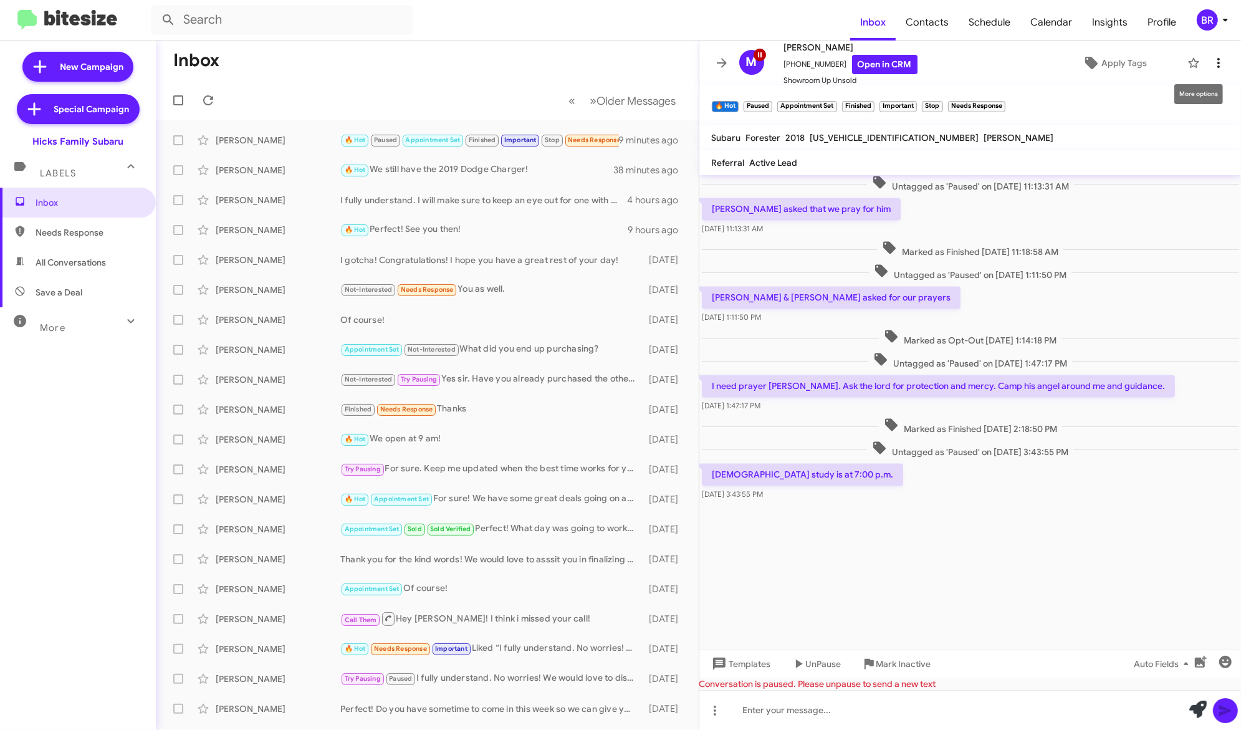
click at [1217, 60] on icon at bounding box center [1218, 62] width 15 height 15
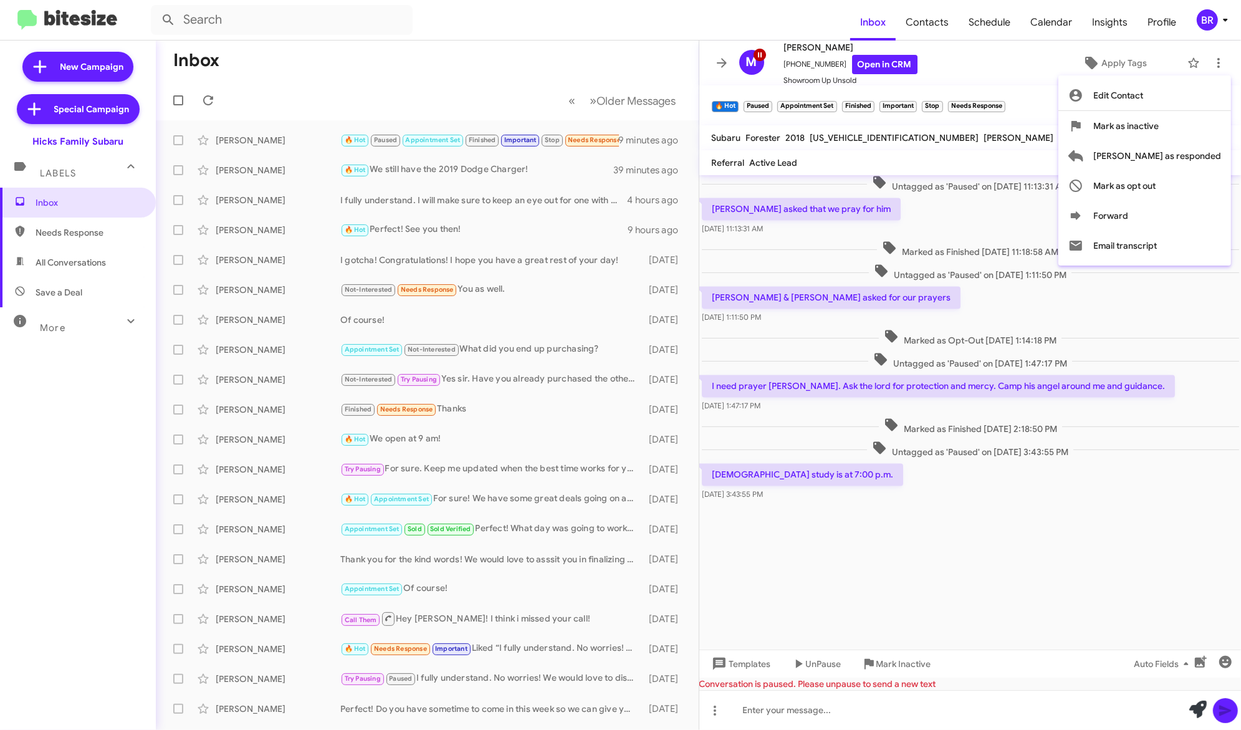
click at [1004, 509] on div at bounding box center [620, 365] width 1241 height 730
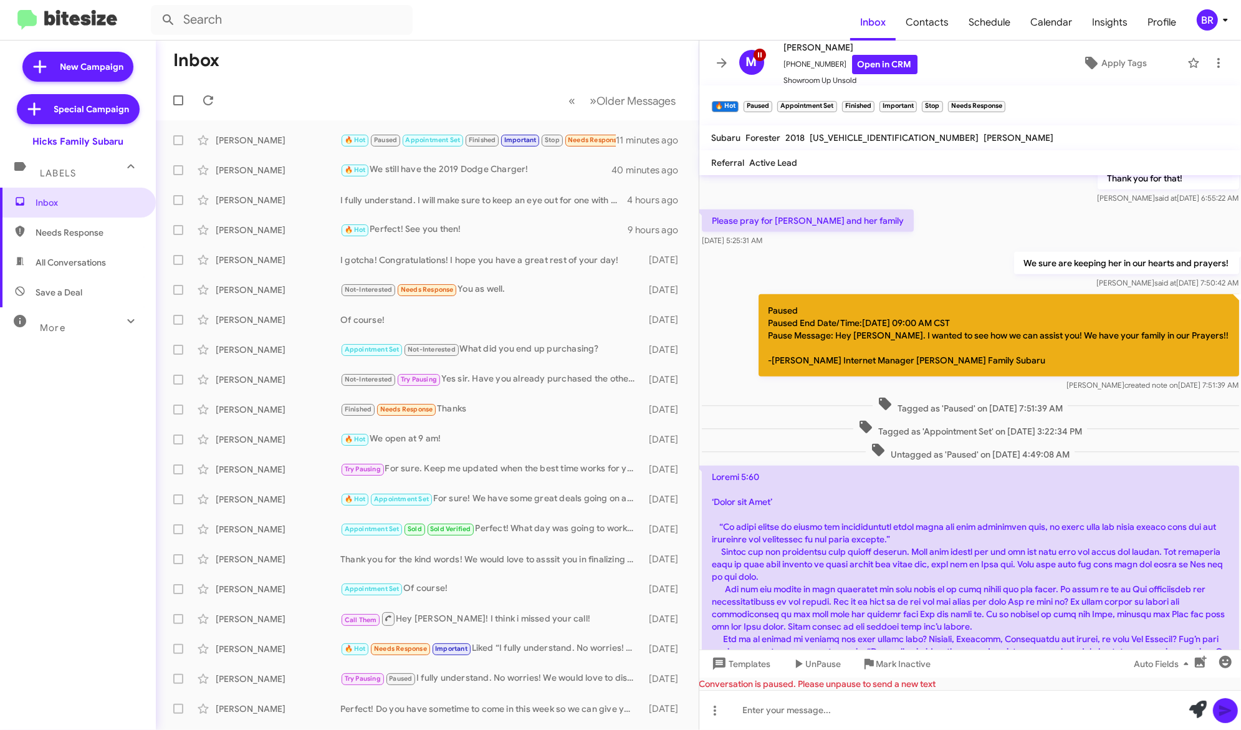
scroll to position [806, 0]
